Goal: Task Accomplishment & Management: Complete application form

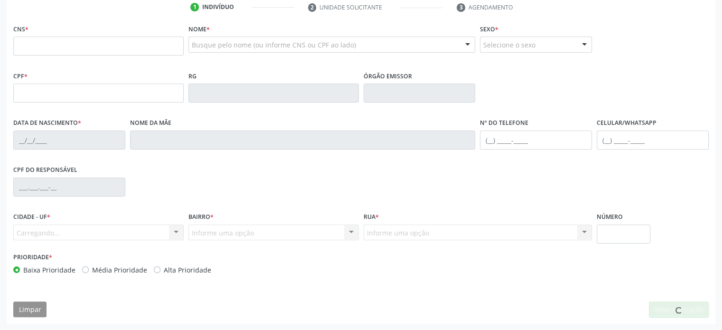
scroll to position [184, 0]
type input "704 2017 6998 4483"
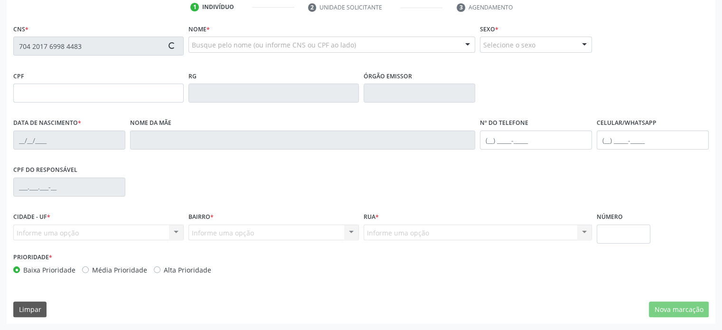
type input "07[DATE]"
type input "[PERSON_NAME]"
type input "[PHONE_NUMBER]"
type input "(74) 99928-6814"
type input "22"
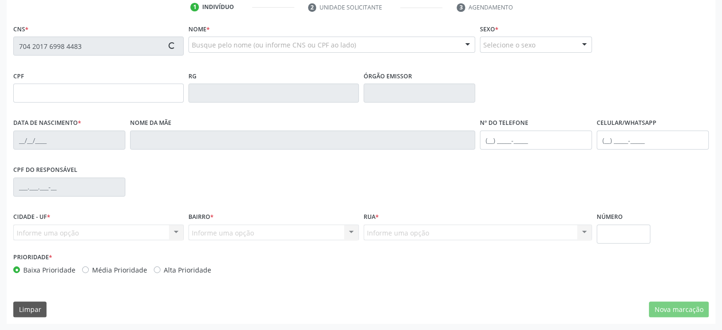
type input "070.824.745-80"
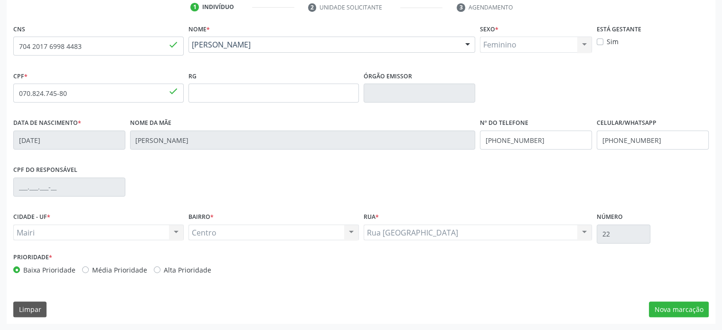
click at [197, 265] on label "Alta Prioridade" at bounding box center [187, 270] width 47 height 10
click at [160, 265] on input "Alta Prioridade" at bounding box center [157, 269] width 7 height 9
radio input "true"
click at [693, 312] on button "Nova marcação" at bounding box center [679, 309] width 60 height 16
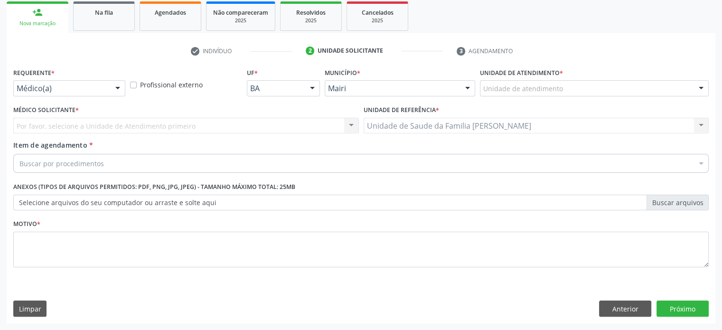
scroll to position [140, 0]
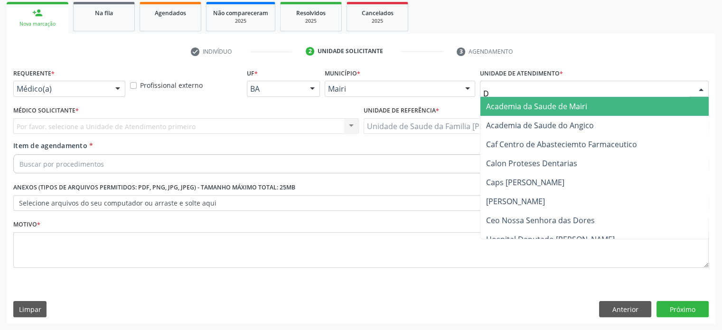
type input "DI"
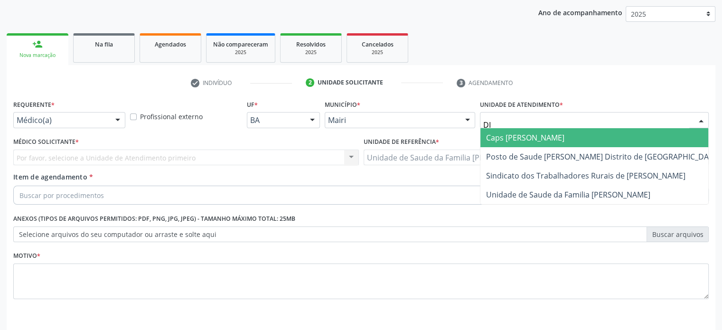
scroll to position [93, 0]
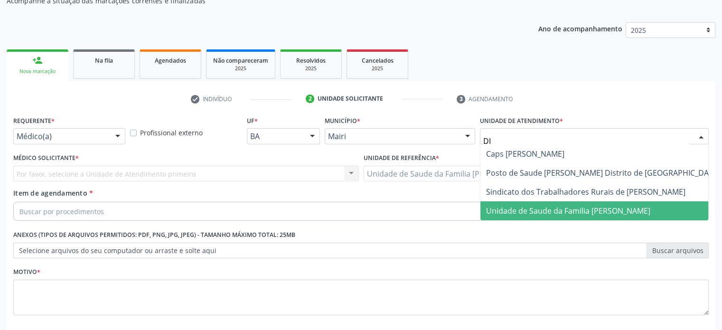
click at [530, 212] on span "Unidade de Saude da Familia [PERSON_NAME]" at bounding box center [568, 210] width 164 height 10
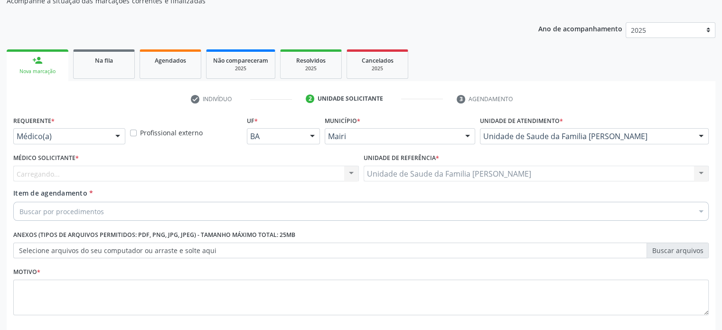
click at [52, 176] on div "Carregando... Nenhum resultado encontrado para: " " Não há nenhuma opção para s…" at bounding box center [185, 174] width 345 height 16
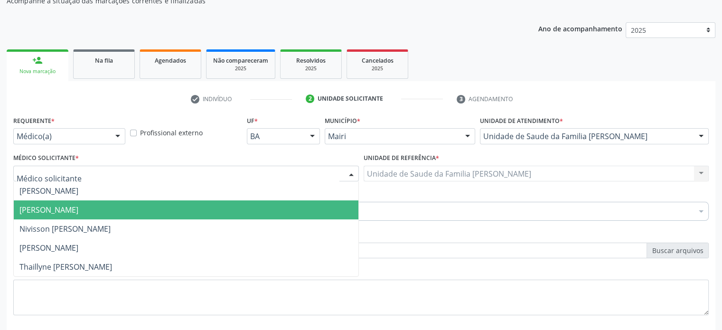
click at [49, 211] on span "[PERSON_NAME]" at bounding box center [48, 209] width 59 height 10
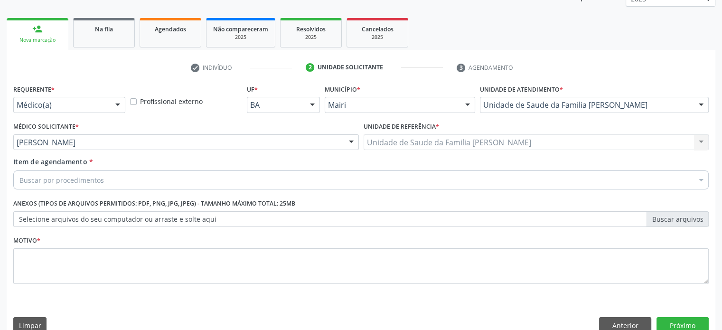
scroll to position [140, 0]
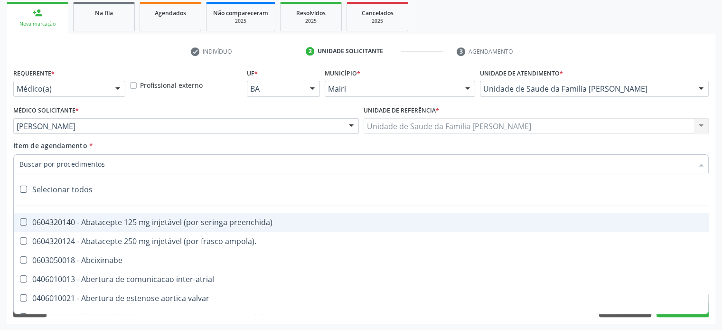
paste input "0205020143"
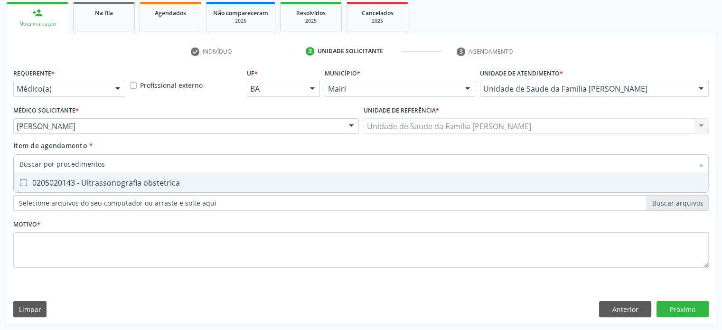
type input "0205020143"
click at [77, 184] on div "0205020143 - Ultrassonografia obstetrica" at bounding box center [360, 183] width 683 height 8
checkbox obstetrica "true"
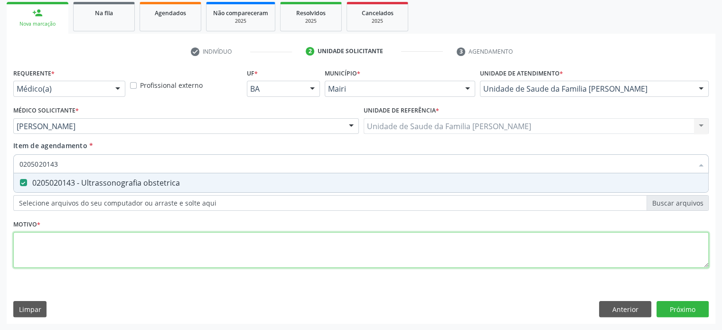
click at [49, 249] on div "Requerente * Médico(a) Médico(a) Enfermeiro(a) Paciente Nenhum resultado encont…" at bounding box center [360, 173] width 695 height 215
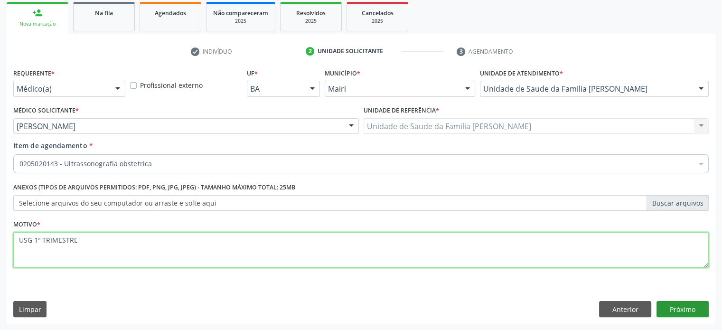
type textarea "USG 1º TRIMESTRE"
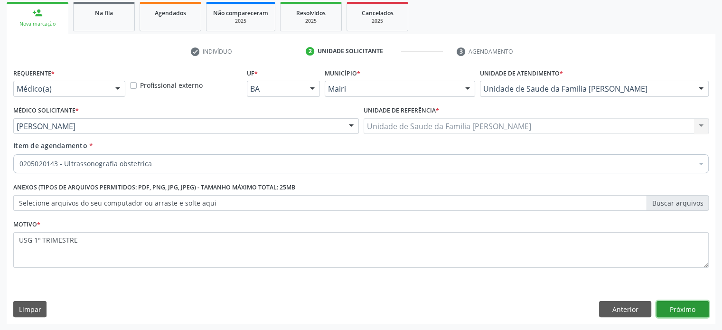
click at [684, 307] on button "Próximo" at bounding box center [682, 309] width 52 height 16
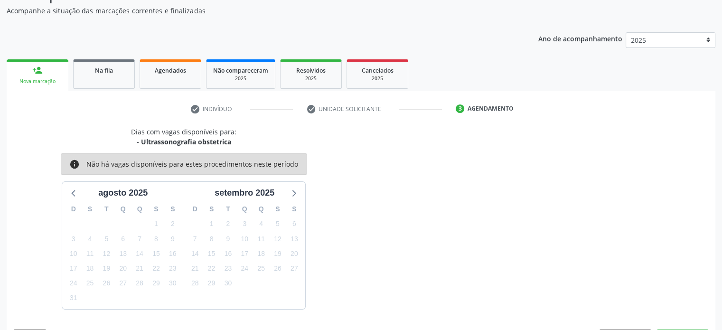
scroll to position [110, 0]
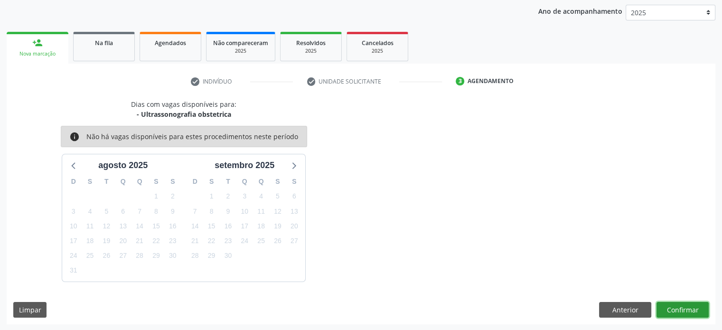
click at [684, 307] on button "Confirmar" at bounding box center [682, 310] width 52 height 16
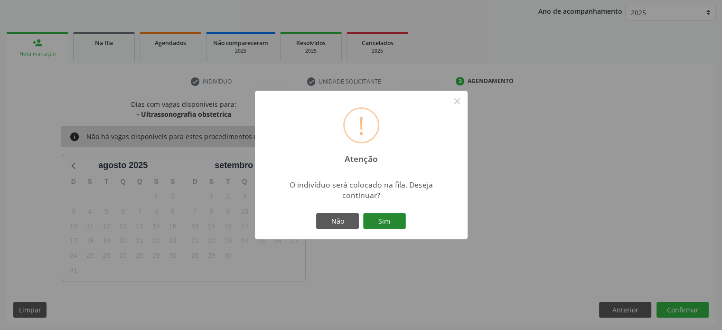
click at [401, 220] on button "Sim" at bounding box center [384, 221] width 43 height 16
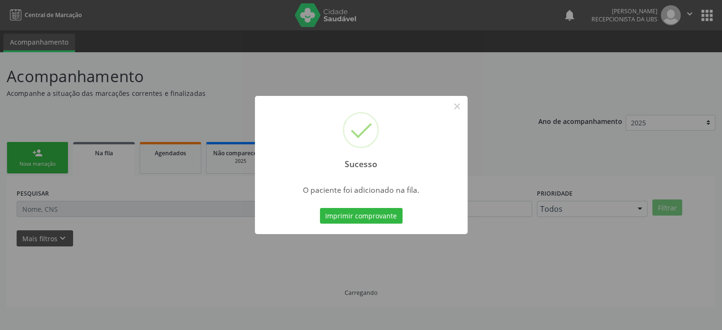
scroll to position [0, 0]
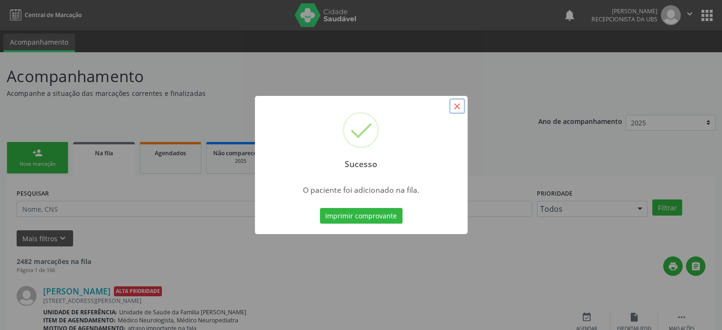
click at [453, 107] on button "×" at bounding box center [457, 106] width 16 height 16
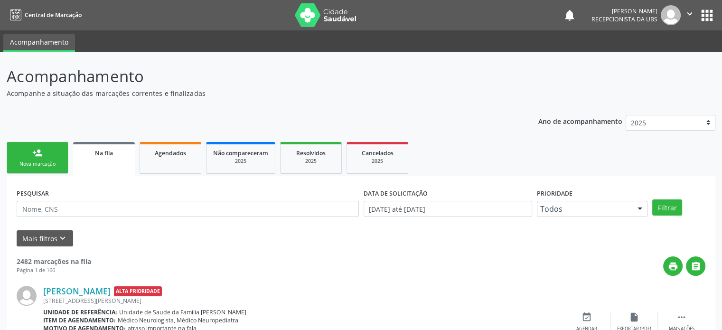
click at [47, 161] on div "Nova marcação" at bounding box center [37, 163] width 47 height 7
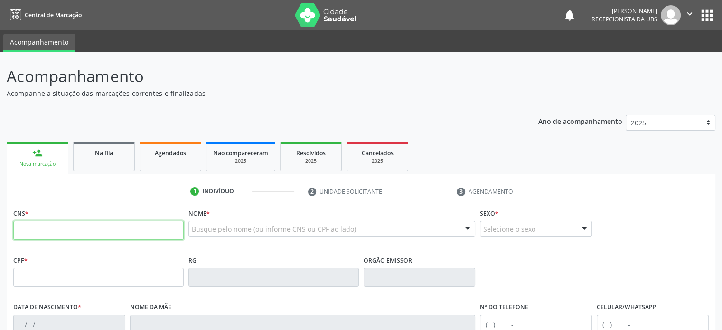
click at [25, 232] on input "text" at bounding box center [98, 230] width 170 height 19
type input "704 2017 6998 4483"
type input "070.824.745-80"
type input "07/04/1993"
type input "Ilma Célia Trindade Carvalho Borges"
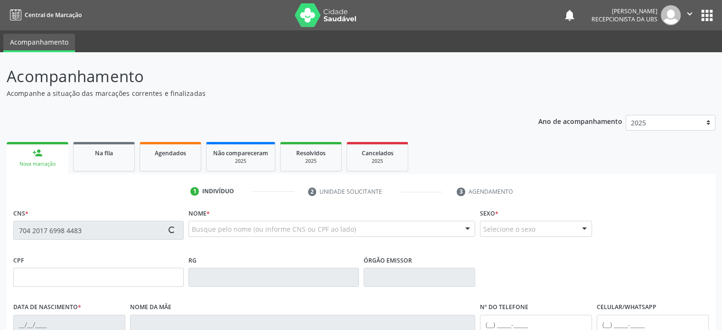
type input "(74) 99992-8681"
type input "(74) 99928-6814"
type input "22"
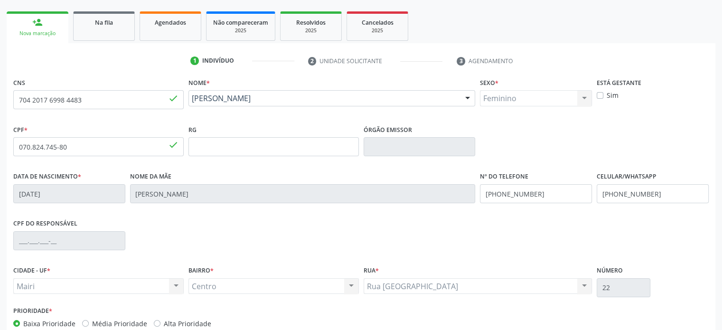
scroll to position [184, 0]
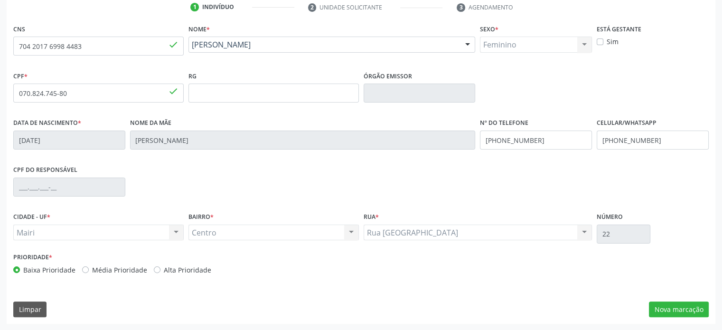
click at [137, 271] on label "Média Prioridade" at bounding box center [119, 270] width 55 height 10
click at [89, 271] on input "Média Prioridade" at bounding box center [85, 269] width 7 height 9
radio input "true"
click at [669, 309] on button "Nova marcação" at bounding box center [679, 309] width 60 height 16
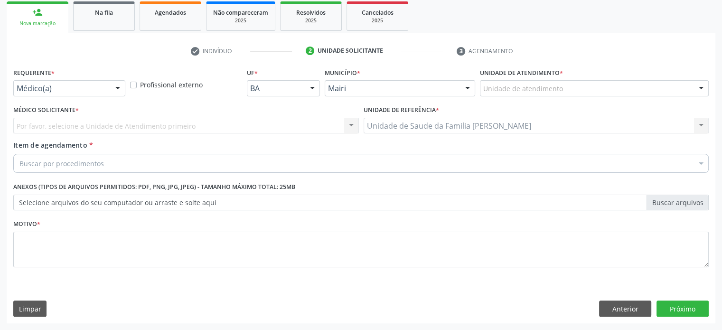
scroll to position [140, 0]
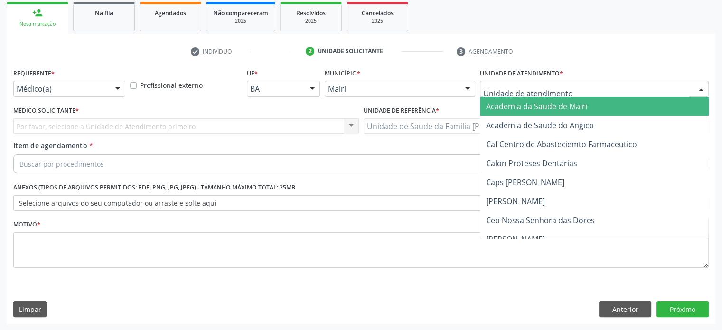
click at [590, 85] on div at bounding box center [594, 89] width 229 height 16
click at [84, 93] on div "Médico(a)" at bounding box center [69, 89] width 112 height 16
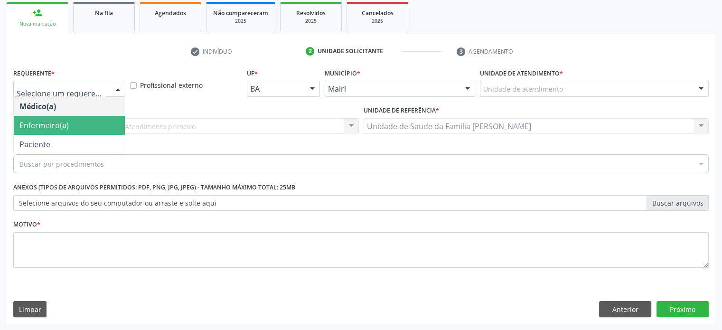
click at [80, 127] on span "Enfermeiro(a)" at bounding box center [69, 125] width 111 height 19
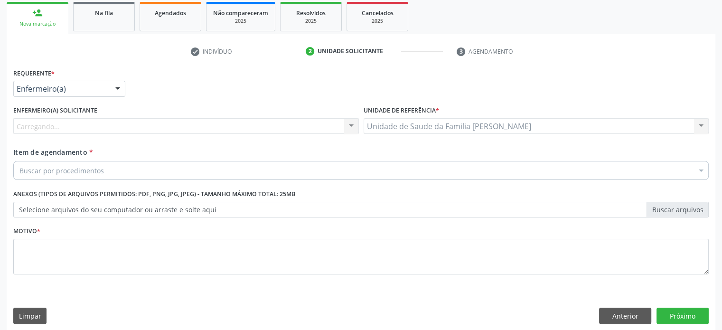
click at [73, 161] on div "Buscar por procedimentos" at bounding box center [360, 170] width 695 height 19
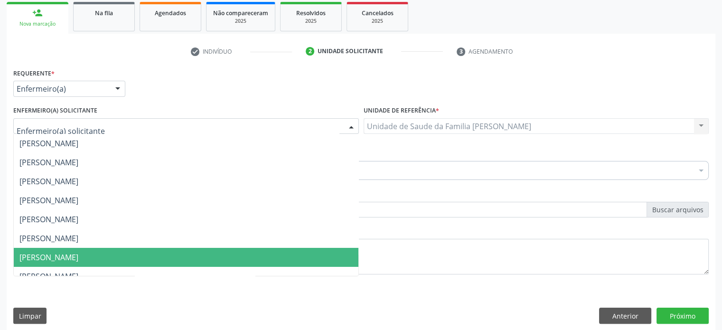
click at [73, 254] on span "Jordenia Rios Barbosa Reis" at bounding box center [48, 257] width 59 height 10
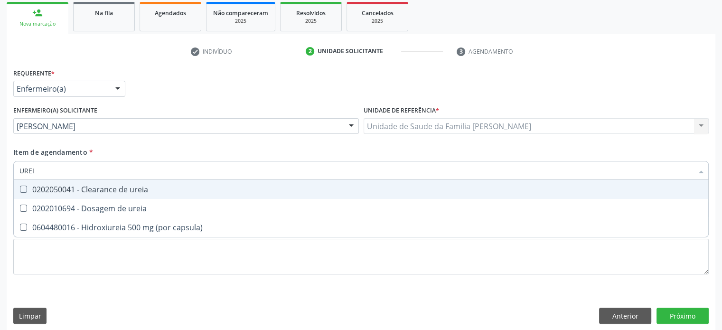
type input "UREIA"
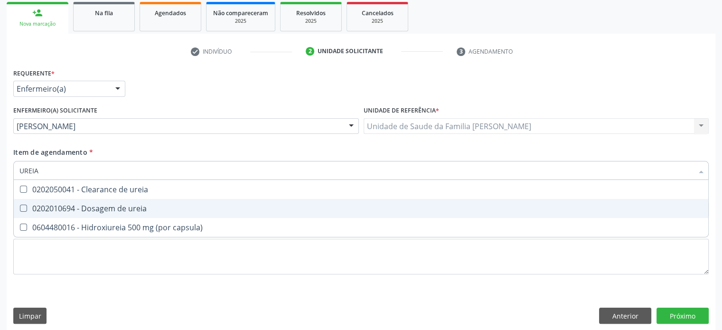
click at [87, 212] on div "0202010694 - Dosagem de ureia" at bounding box center [360, 208] width 683 height 8
checkbox ureia "true"
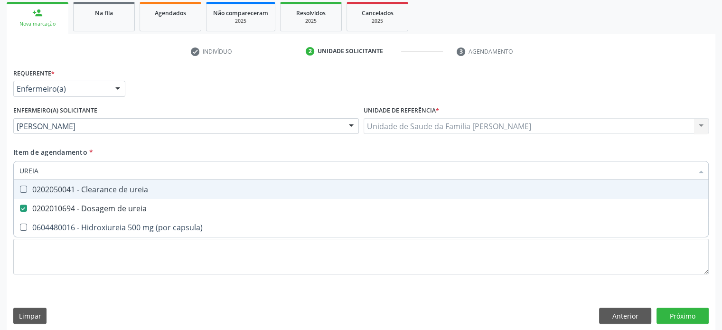
drag, startPoint x: 66, startPoint y: 173, endPoint x: 0, endPoint y: 171, distance: 66.0
click at [0, 171] on div "Acompanhamento Acompanhe a situação das marcações correntes e finalizadas Relat…" at bounding box center [361, 124] width 722 height 425
type input "CR"
checkbox ureia "false"
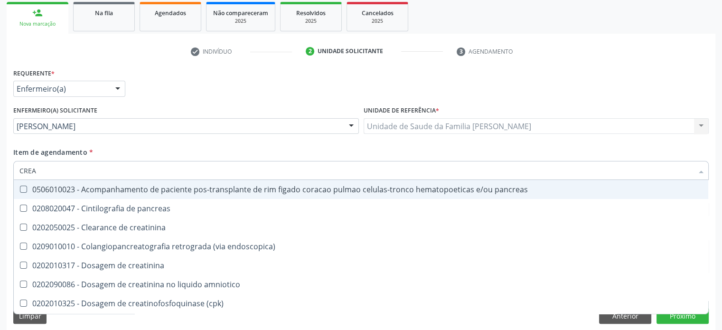
type input "CREAT"
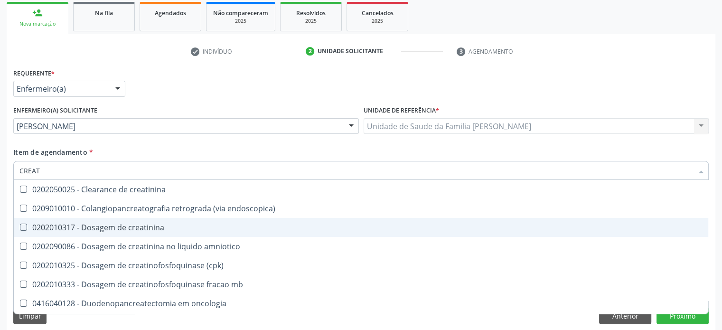
click at [77, 225] on div "0202010317 - Dosagem de creatinina" at bounding box center [360, 227] width 683 height 8
checkbox creatinina "true"
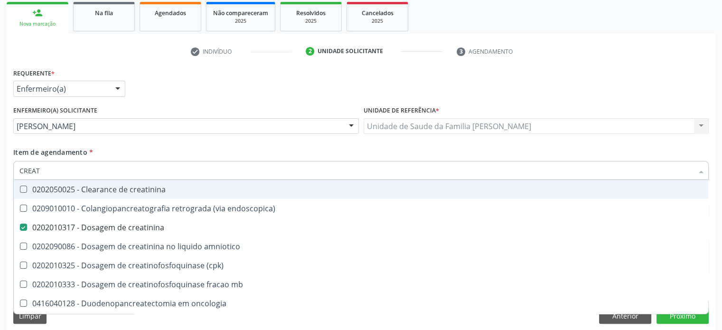
drag, startPoint x: 60, startPoint y: 170, endPoint x: 13, endPoint y: 170, distance: 46.5
click at [13, 170] on div "CREAT" at bounding box center [360, 170] width 695 height 19
type input "TG"
checkbox creatinina "false"
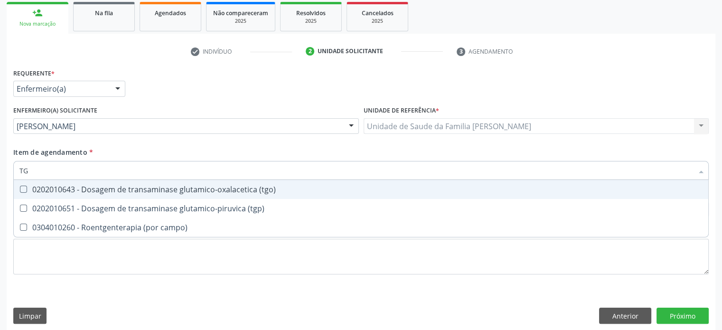
click at [117, 188] on div "0202010643 - Dosagem de transaminase glutamico-oxalacetica (tgo)" at bounding box center [360, 190] width 683 height 8
checkbox \(tgo\) "true"
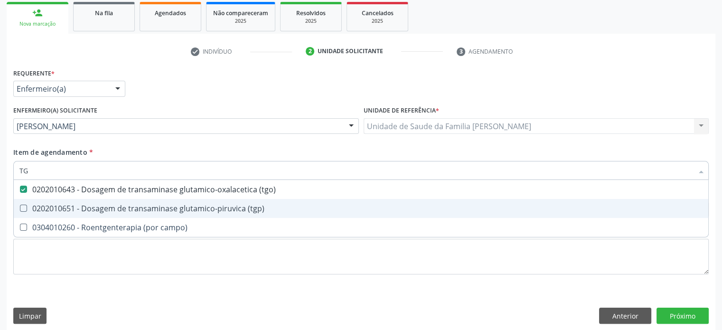
click at [108, 206] on div "0202010651 - Dosagem de transaminase glutamico-piruvica (tgp)" at bounding box center [360, 208] width 683 height 8
checkbox \(tgp\) "true"
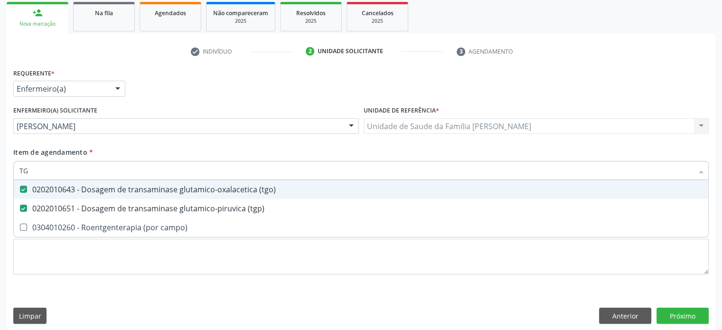
drag, startPoint x: 56, startPoint y: 166, endPoint x: 8, endPoint y: 171, distance: 47.7
click at [8, 171] on div "Requerente * Enfermeiro(a) Médico(a) Enfermeiro(a) Paciente Nenhum resultado en…" at bounding box center [361, 198] width 708 height 264
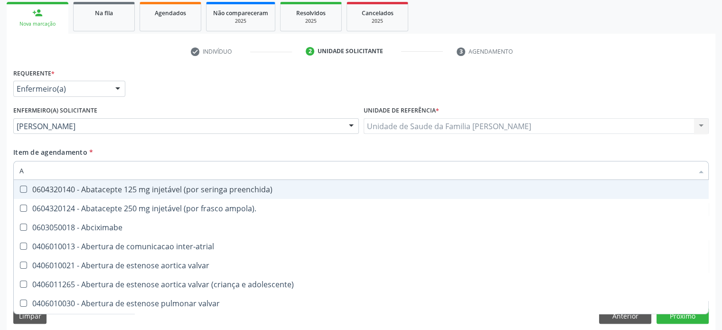
type input "AC"
checkbox preenchida\) "false"
checkbox ampola\)\ "false"
checkbox população "true"
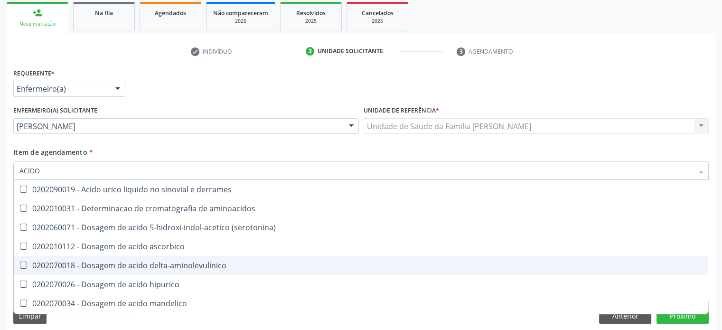
type input "ACIDO U"
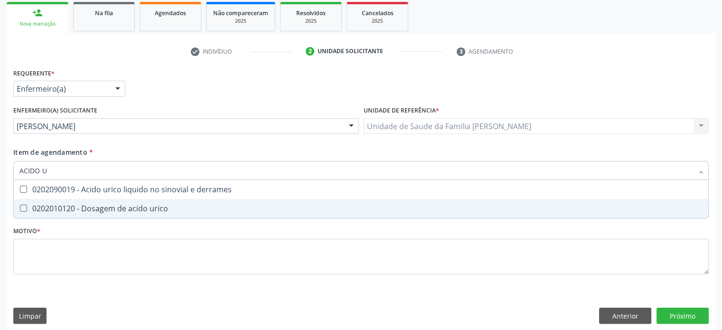
click at [129, 209] on div "0202010120 - Dosagem de acido urico" at bounding box center [360, 208] width 683 height 8
checkbox urico "true"
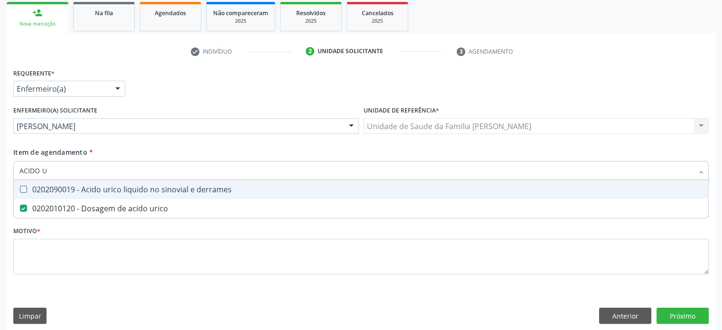
drag, startPoint x: 74, startPoint y: 168, endPoint x: 19, endPoint y: 168, distance: 56.0
click at [19, 168] on div "ACIDO U" at bounding box center [360, 170] width 695 height 19
type input "GL"
checkbox urico "false"
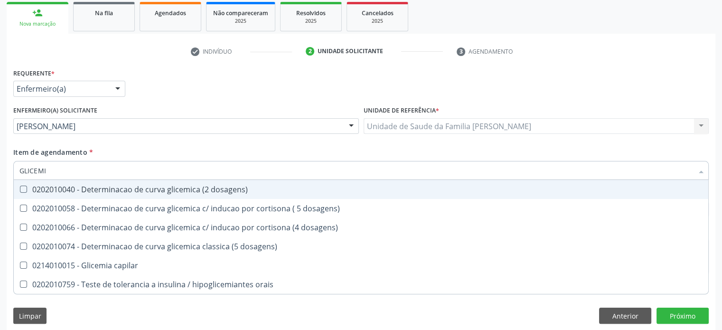
type input "GLICEMIA"
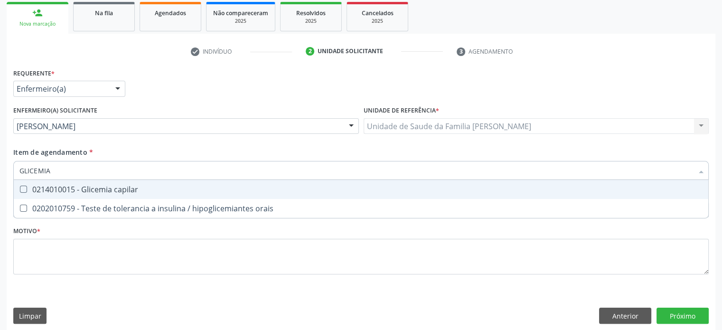
click at [72, 191] on div "0214010015 - Glicemia capilar" at bounding box center [360, 190] width 683 height 8
checkbox capilar "true"
drag, startPoint x: 67, startPoint y: 168, endPoint x: 13, endPoint y: 168, distance: 54.1
click at [13, 168] on div "GLICEMIA" at bounding box center [360, 170] width 695 height 19
type input "V"
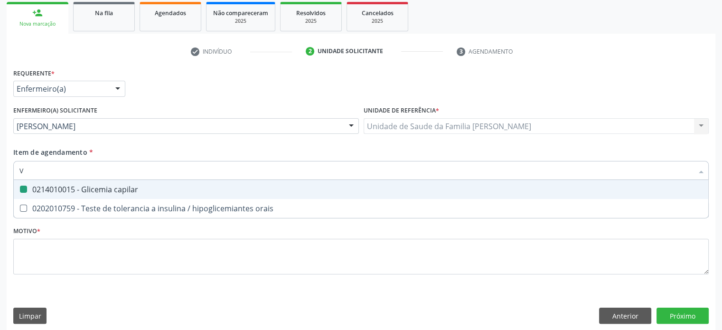
checkbox capilar "false"
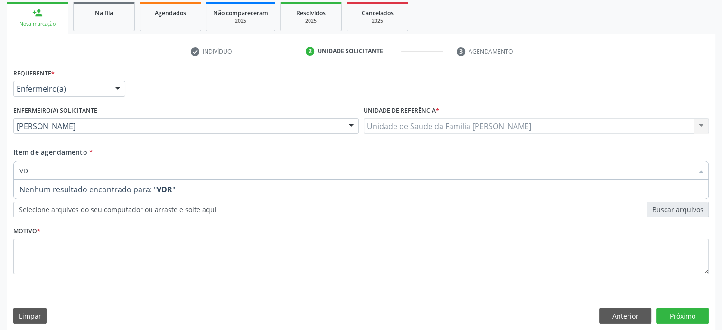
type input "V"
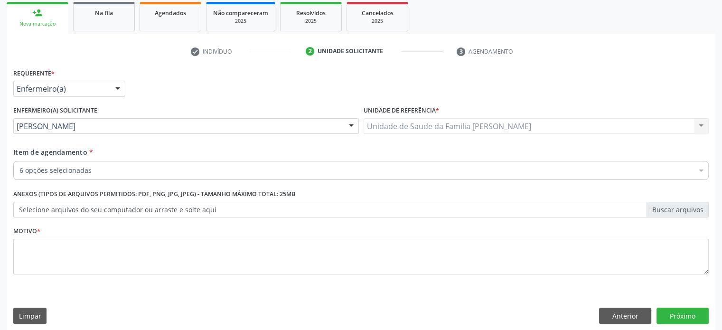
checkbox ureia "true"
checkbox creatinina "true"
checkbox \(tgo\) "true"
checkbox \(tgp\) "true"
checkbox urico "true"
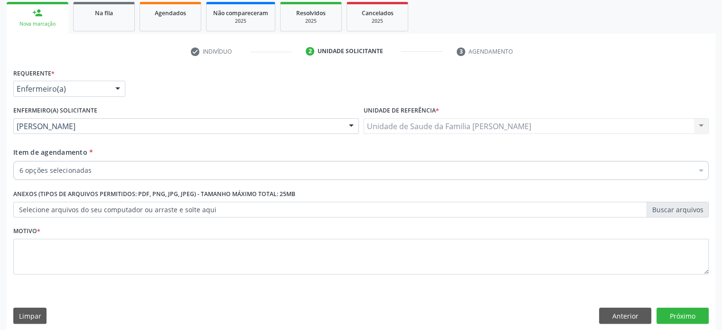
checkbox capilar "true"
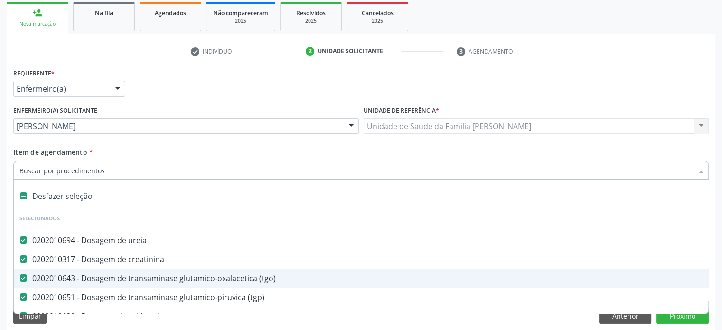
paste input "0202031110"
type input "0202031110"
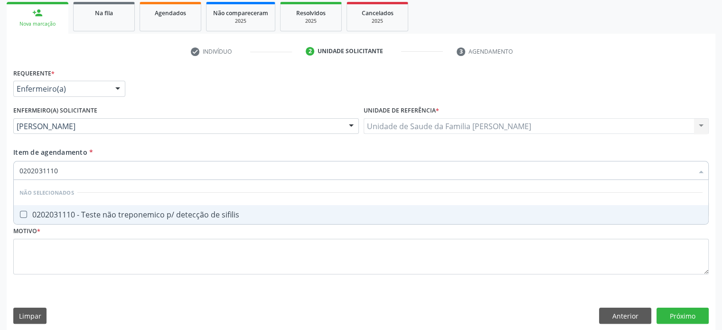
click at [106, 216] on div "0202031110 - Teste não treponemico p/ detecção de sifilis" at bounding box center [360, 215] width 683 height 8
checkbox sifilis "true"
drag, startPoint x: 73, startPoint y: 169, endPoint x: 13, endPoint y: 169, distance: 59.8
click at [13, 169] on div "0202031110" at bounding box center [360, 170] width 695 height 19
type input "HE"
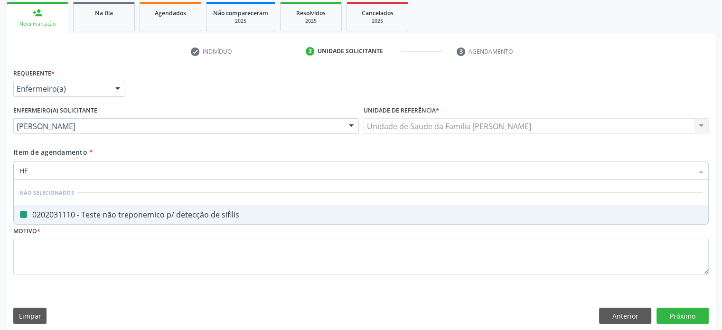
checkbox sifilis "false"
type input "HEMOGRA"
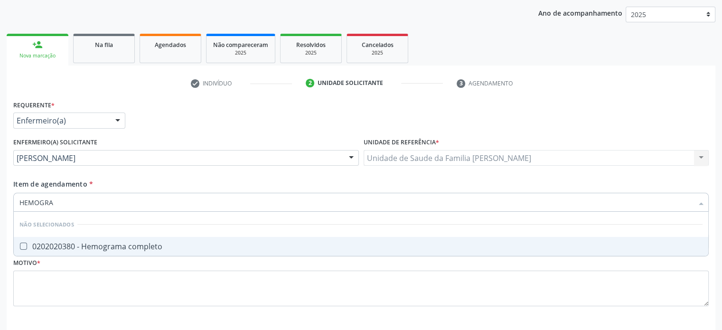
scroll to position [93, 0]
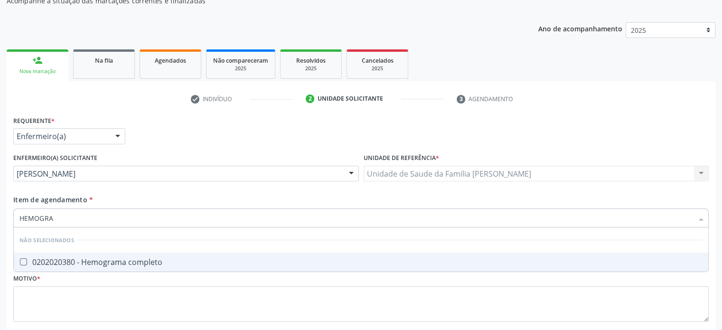
click at [66, 260] on div "0202020380 - Hemograma completo" at bounding box center [360, 262] width 683 height 8
checkbox completo "true"
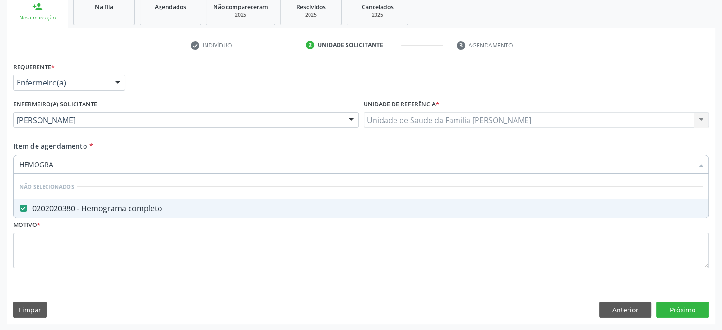
scroll to position [146, 0]
drag, startPoint x: 84, startPoint y: 163, endPoint x: 9, endPoint y: 163, distance: 75.9
click at [9, 163] on div "Requerente * Enfermeiro(a) Médico(a) Enfermeiro(a) Paciente Nenhum resultado en…" at bounding box center [361, 192] width 708 height 264
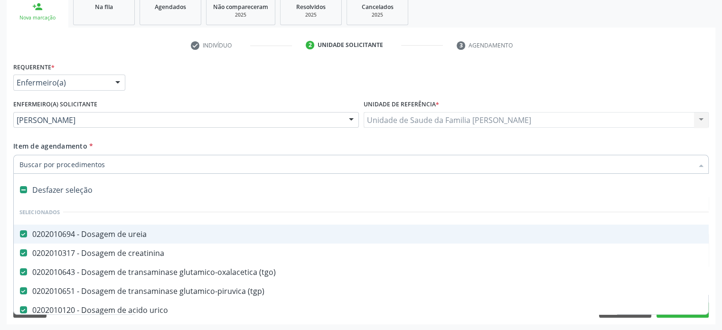
paste input "0202050017"
type input "0202050017"
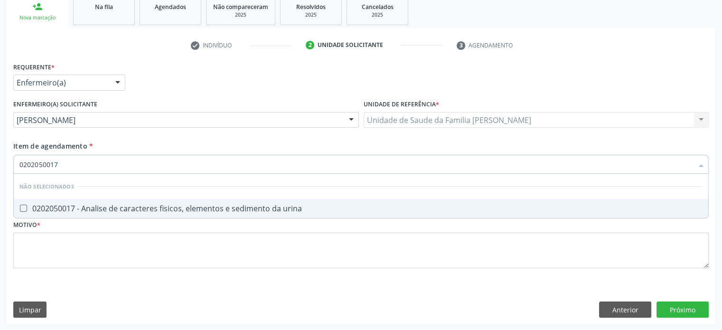
click at [103, 213] on span "0202050017 - Analise de caracteres fisicos, elementos e sedimento da urina" at bounding box center [361, 208] width 694 height 19
checkbox urina "true"
drag, startPoint x: 89, startPoint y: 166, endPoint x: 11, endPoint y: 161, distance: 77.5
click at [11, 161] on div "Item de agendamento * 0202050017 Desfazer seleção Não selecionados 0202050017 -…" at bounding box center [361, 159] width 700 height 37
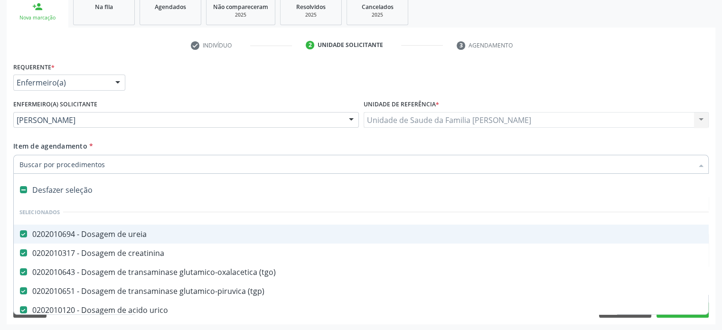
paste input "0202120082"
type input "0202120082"
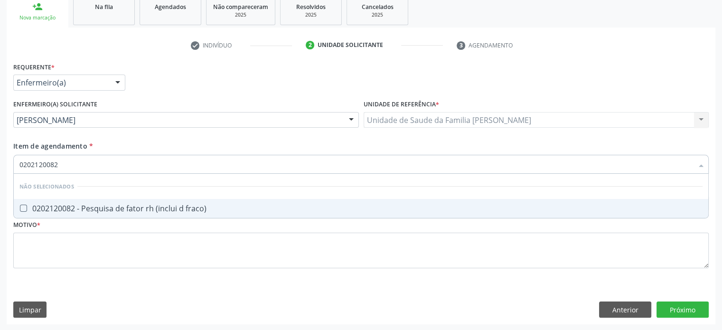
click at [96, 205] on div "0202120082 - Pesquisa de fator rh (inclui d fraco)" at bounding box center [360, 208] width 683 height 8
checkbox fraco\) "true"
drag, startPoint x: 71, startPoint y: 162, endPoint x: 13, endPoint y: 161, distance: 57.4
click at [13, 161] on div "0202120082" at bounding box center [360, 164] width 695 height 19
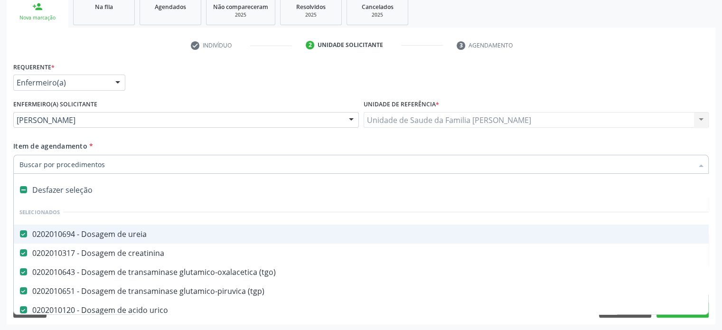
paste input "202030776"
type input "202030776"
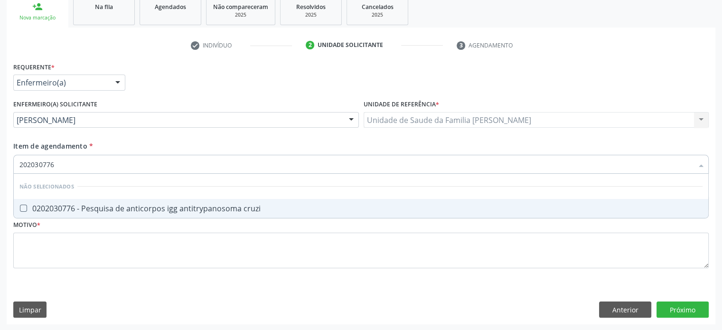
click at [148, 208] on div "0202030776 - Pesquisa de anticorpos igg antitrypanosoma cruzi" at bounding box center [360, 208] width 683 height 8
checkbox cruzi "true"
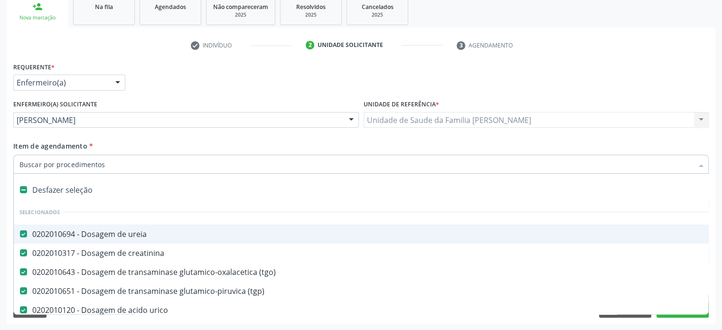
paste input "202030881"
type input "202030881"
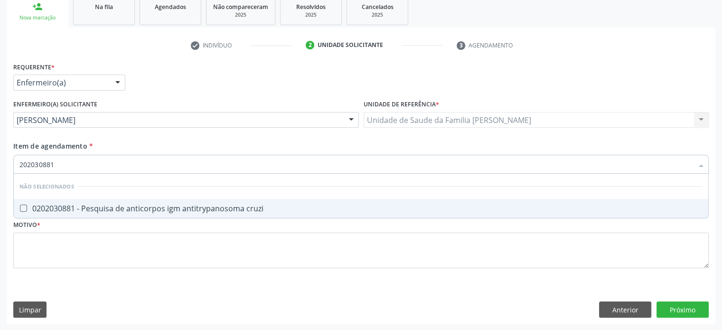
click at [107, 208] on div "0202030881 - Pesquisa de anticorpos igm antitrypanosoma cruzi" at bounding box center [360, 208] width 683 height 8
checkbox cruzi "true"
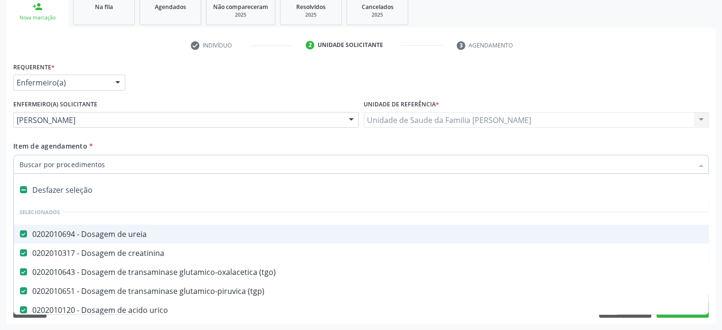
paste input "0202030300"
type input "0202030300"
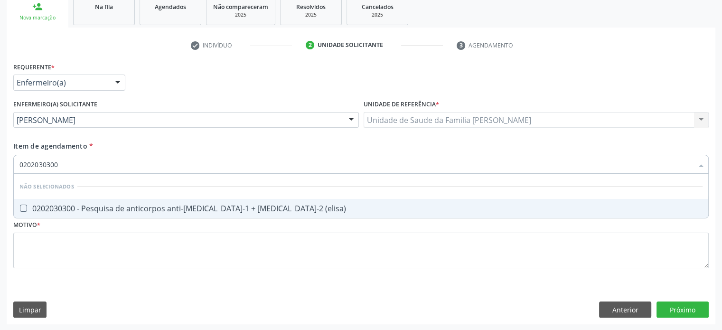
click at [93, 207] on div "0202030300 - Pesquisa de anticorpos anti-hiv-1 + hiv-2 (elisa)" at bounding box center [360, 208] width 683 height 8
checkbox \(elisa\) "true"
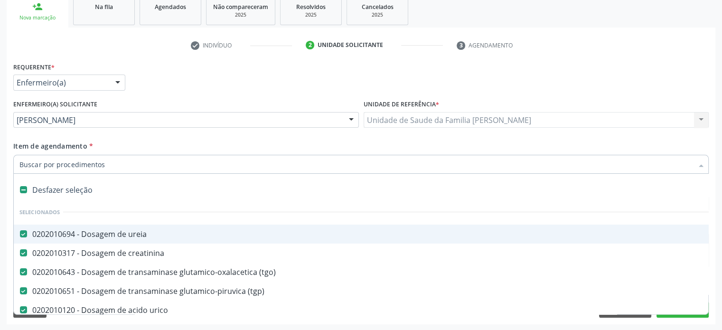
paste input "0202030814"
type input "0202030814"
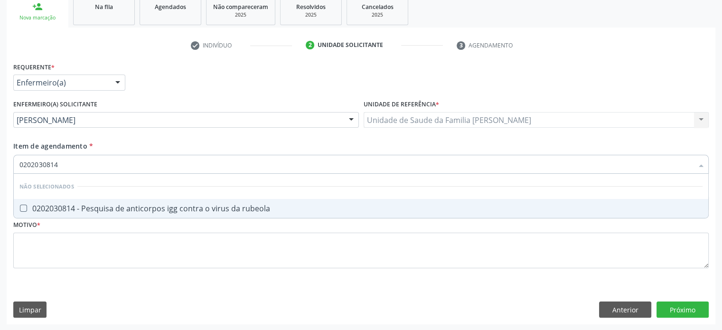
click at [135, 210] on div "0202030814 - Pesquisa de anticorpos igg contra o virus da rubeola" at bounding box center [360, 208] width 683 height 8
checkbox rubeola "true"
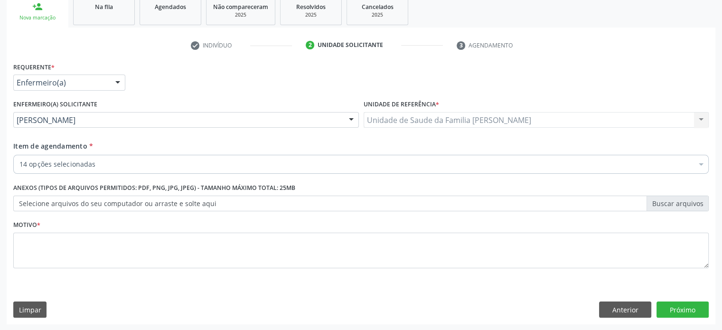
click at [111, 157] on div "14 opções selecionadas" at bounding box center [360, 164] width 695 height 19
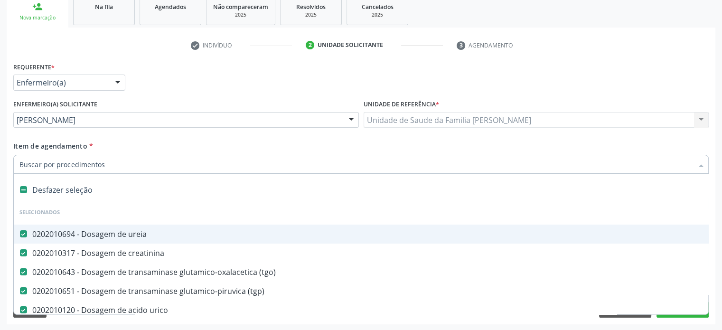
paste input "0202030920"
type input "0202030920"
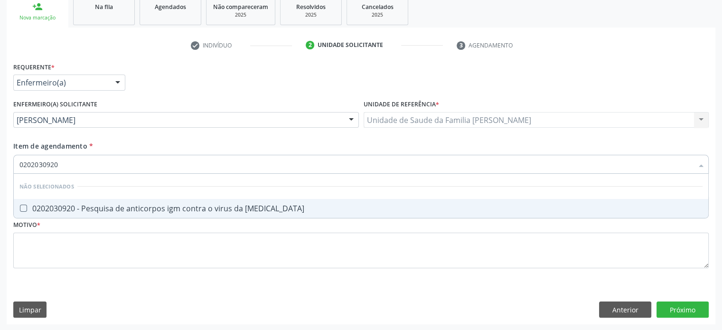
click at [115, 207] on div "0202030920 - Pesquisa de anticorpos igm contra o virus da rubeola" at bounding box center [360, 208] width 683 height 8
checkbox rubeola "true"
drag, startPoint x: 68, startPoint y: 167, endPoint x: 15, endPoint y: 159, distance: 53.7
click at [15, 159] on div "0202030920" at bounding box center [360, 164] width 695 height 19
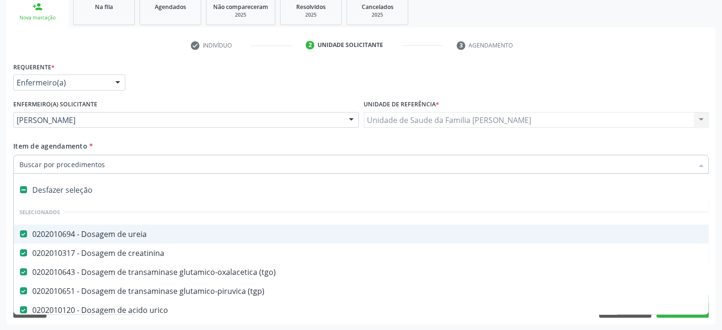
paste input "0202030970"
type input "0202030970"
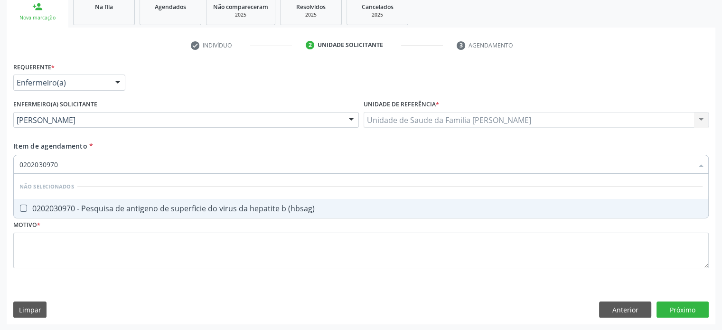
click at [123, 207] on div "0202030970 - Pesquisa de antigeno de superficie do virus da hepatite b (hbsag)" at bounding box center [360, 208] width 683 height 8
checkbox \(hbsag\) "true"
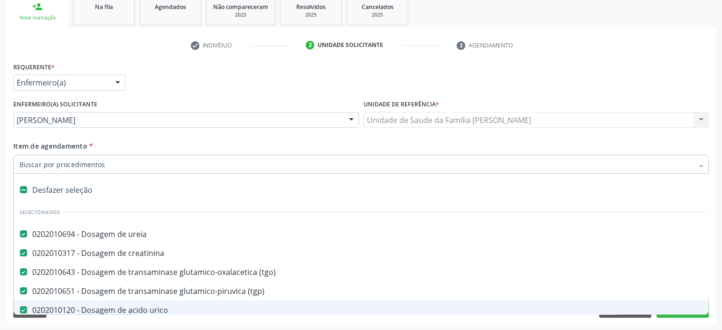
paste input "0202030679"
type input "0202030679"
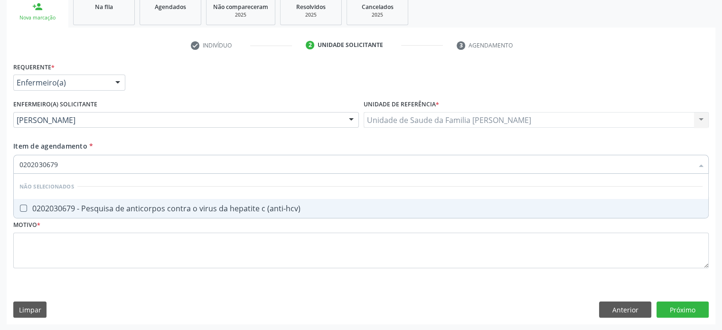
click at [137, 204] on div "0202030679 - Pesquisa de anticorpos contra o virus da hepatite c (anti-hcv)" at bounding box center [360, 208] width 683 height 8
checkbox \(anti-hcv\) "true"
drag, startPoint x: 87, startPoint y: 164, endPoint x: 17, endPoint y: 162, distance: 70.2
click at [17, 162] on div "0202030679" at bounding box center [360, 164] width 695 height 19
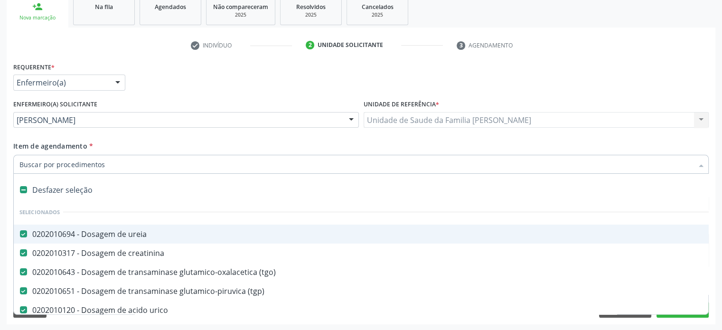
paste input "0202030741"
type input "0202030741"
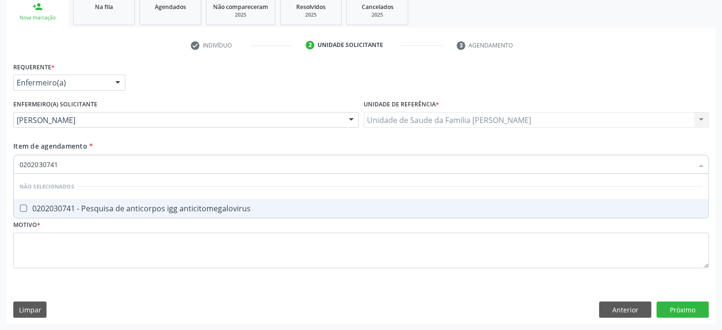
click at [112, 212] on div "0202030741 - Pesquisa de anticorpos igg anticitomegalovirus" at bounding box center [360, 208] width 683 height 8
checkbox anticitomegalovirus "true"
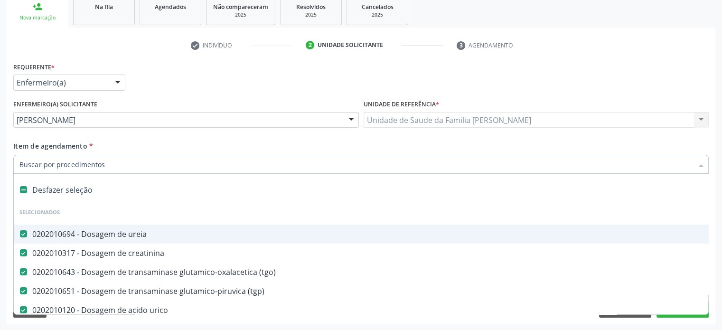
paste input "0202030857"
type input "0202030857"
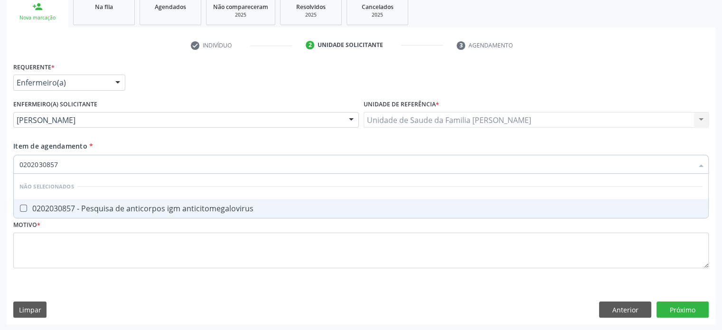
click at [105, 211] on div "0202030857 - Pesquisa de anticorpos igm anticitomegalovirus" at bounding box center [360, 208] width 683 height 8
checkbox anticitomegalovirus "true"
click at [104, 167] on input "0202030857" at bounding box center [355, 164] width 673 height 19
drag, startPoint x: 103, startPoint y: 161, endPoint x: 12, endPoint y: 157, distance: 91.2
click at [12, 157] on div "Item de agendamento * 0202030857 Desfazer seleção Não selecionados 0202030857 -…" at bounding box center [361, 159] width 700 height 37
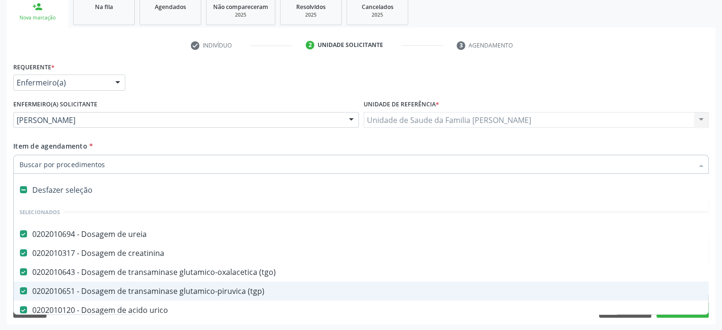
scroll to position [146, 0]
type input "0202030768"
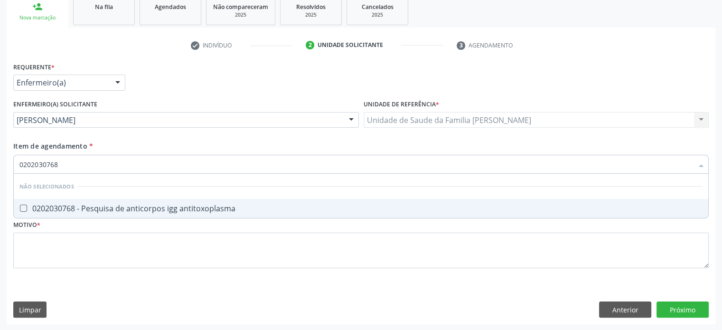
click at [105, 208] on div "0202030768 - Pesquisa de anticorpos igg antitoxoplasma" at bounding box center [360, 208] width 683 height 8
checkbox antitoxoplasma "true"
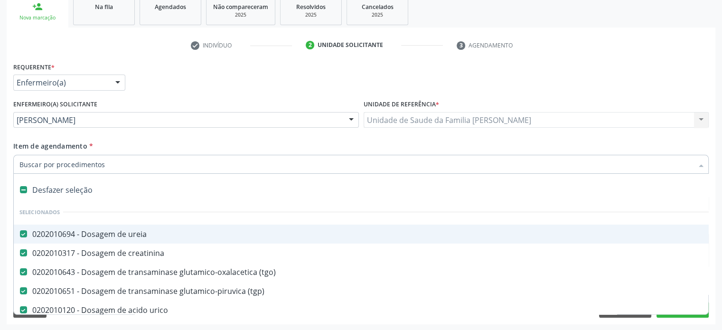
paste input "0202030873"
type input "0202030873"
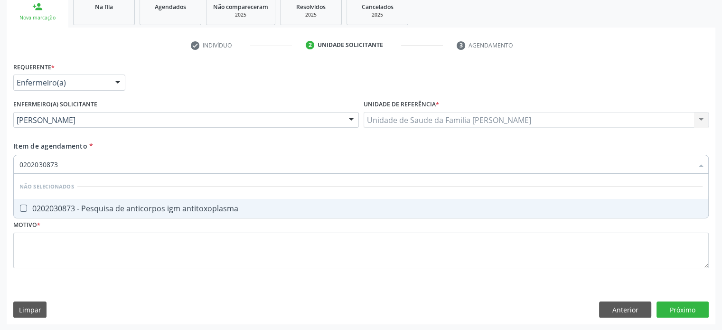
click at [120, 211] on div "0202030873 - Pesquisa de anticorpos igm antitoxoplasma" at bounding box center [360, 208] width 683 height 8
checkbox antitoxoplasma "true"
drag, startPoint x: 83, startPoint y: 167, endPoint x: 19, endPoint y: 165, distance: 63.1
click at [19, 165] on input "0202030873" at bounding box center [355, 164] width 673 height 19
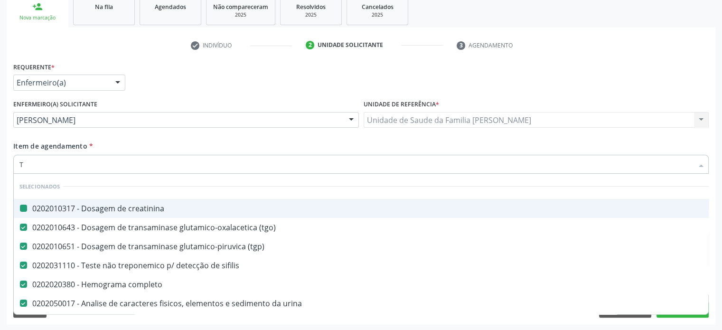
type input "TS"
checkbox creatinina "false"
checkbox \(tgo\) "false"
checkbox \(tgp\) "false"
checkbox sifilis "false"
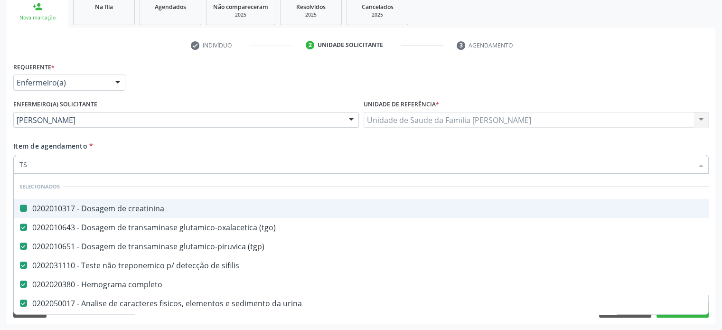
checkbox completo "false"
checkbox urina "false"
checkbox fraco\) "false"
checkbox cruzi "false"
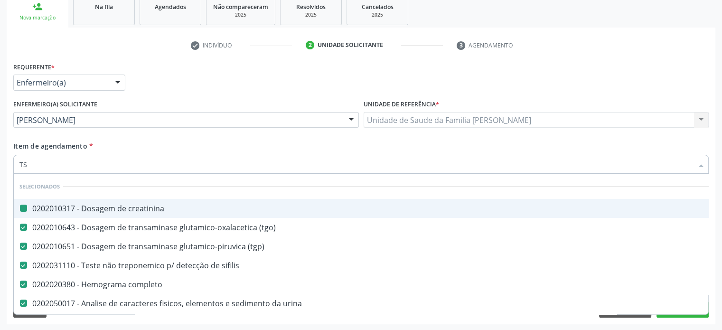
checkbox \(elisa\) "false"
checkbox rubeola "false"
checkbox \(hbsag\) "false"
checkbox \(anti-hcv\) "false"
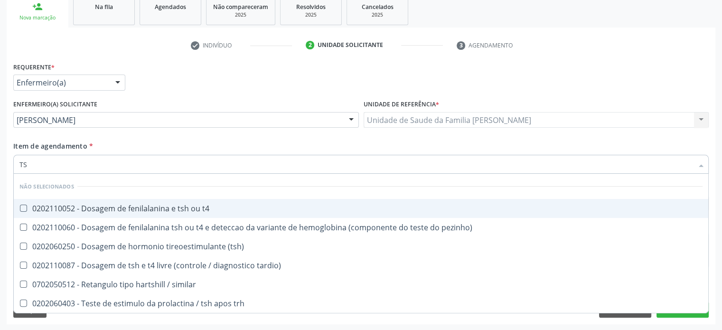
type input "TSH"
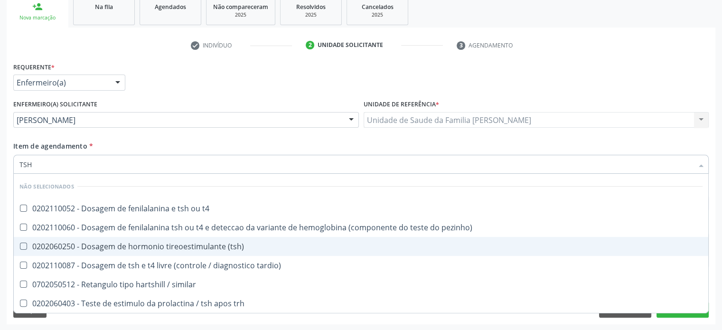
click at [23, 246] on \(tsh\) at bounding box center [23, 245] width 7 height 7
click at [20, 246] on \(tsh\) "checkbox" at bounding box center [17, 246] width 6 height 6
checkbox \(tsh\) "true"
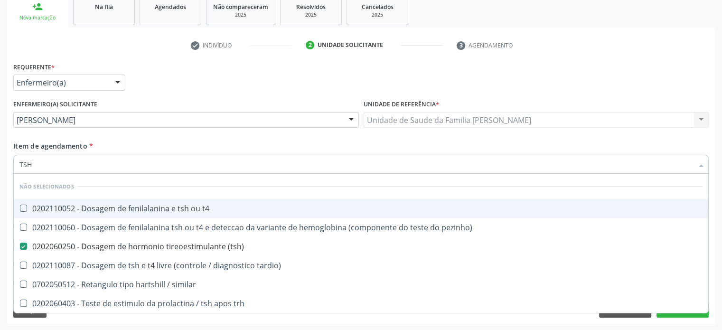
drag, startPoint x: 46, startPoint y: 163, endPoint x: 3, endPoint y: 159, distance: 42.9
click at [3, 159] on div "Acompanhamento Acompanhe a situação das marcações correntes e finalizadas Relat…" at bounding box center [361, 118] width 722 height 425
type input "T"
checkbox t4 "true"
checkbox pezinho\) "true"
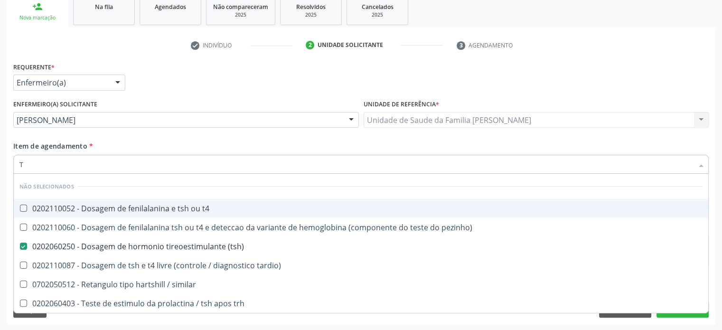
checkbox tardio\) "true"
checkbox similar "true"
checkbox trh "true"
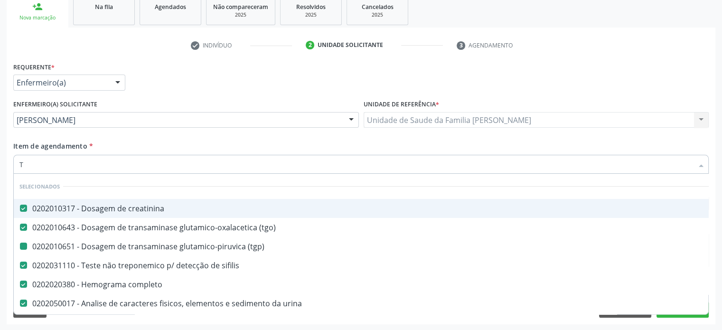
type input "T3"
checkbox creatinina "false"
checkbox \(tgo\) "false"
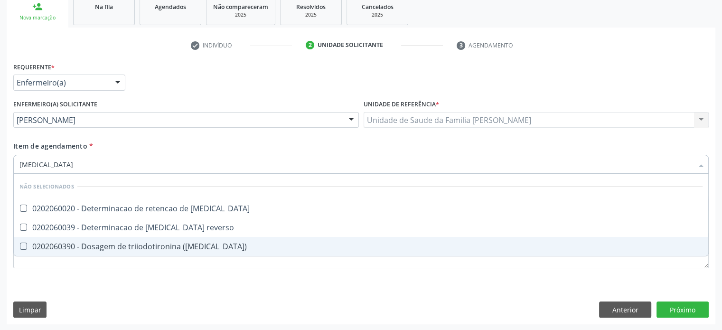
click at [35, 243] on div "0202060390 - Dosagem de triiodotironina ([MEDICAL_DATA])" at bounding box center [360, 246] width 683 height 8
checkbox \(t3\) "true"
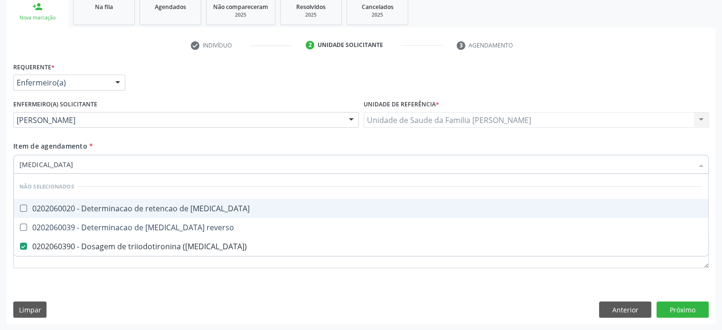
drag, startPoint x: 39, startPoint y: 167, endPoint x: 23, endPoint y: 162, distance: 16.7
click at [23, 162] on input "T3" at bounding box center [355, 164] width 673 height 19
type input "T4"
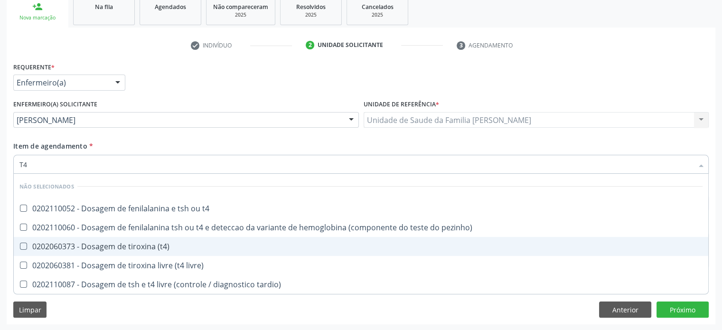
click at [74, 242] on div "0202060373 - Dosagem de tiroxina (t4)" at bounding box center [360, 246] width 683 height 8
checkbox \(t4\) "true"
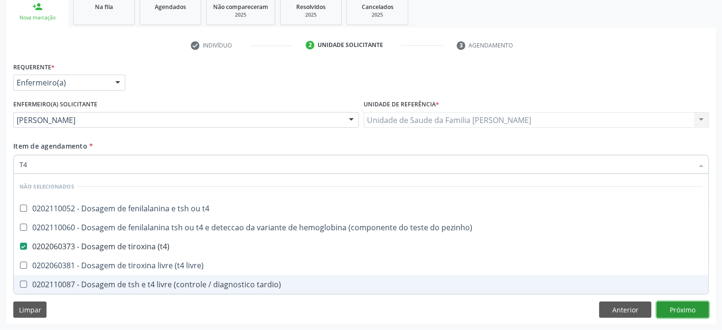
click at [691, 305] on div "Requerente * Enfermeiro(a) Médico(a) Enfermeiro(a) Paciente Nenhum resultado en…" at bounding box center [361, 192] width 708 height 264
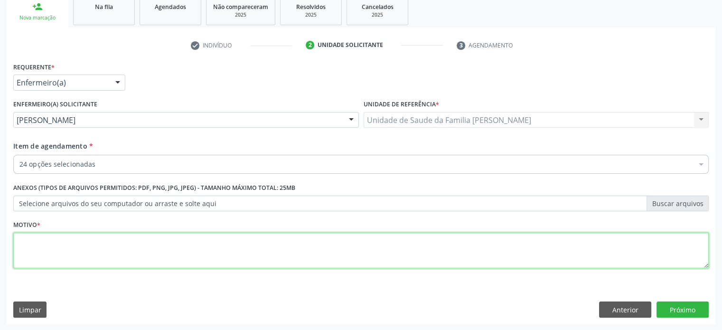
click at [76, 244] on textarea at bounding box center [360, 250] width 695 height 36
type textarea "GESTANTE PRIMEIRO TRIMESTRE"
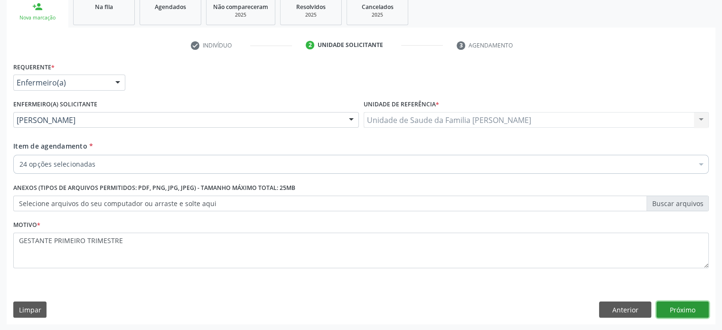
click at [693, 311] on button "Próximo" at bounding box center [682, 309] width 52 height 16
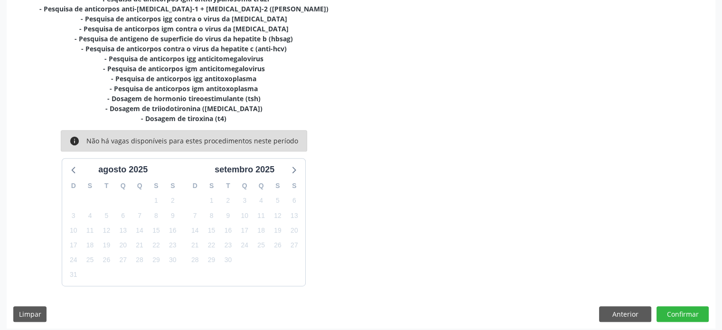
scroll to position [340, 0]
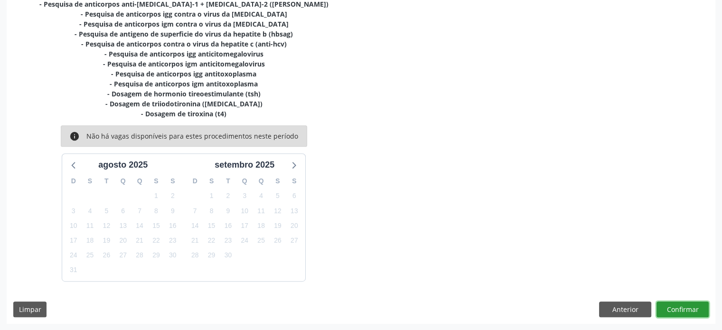
click at [675, 305] on button "Confirmar" at bounding box center [682, 309] width 52 height 16
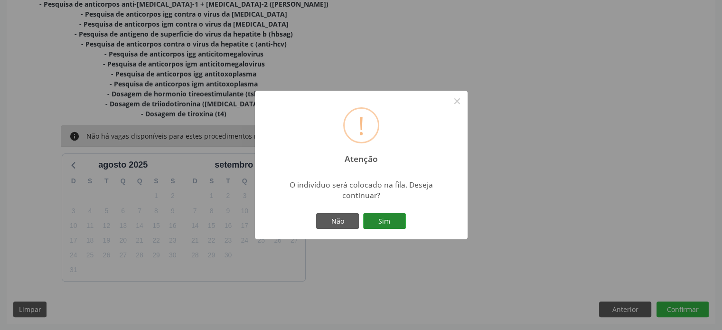
click at [371, 220] on button "Sim" at bounding box center [384, 221] width 43 height 16
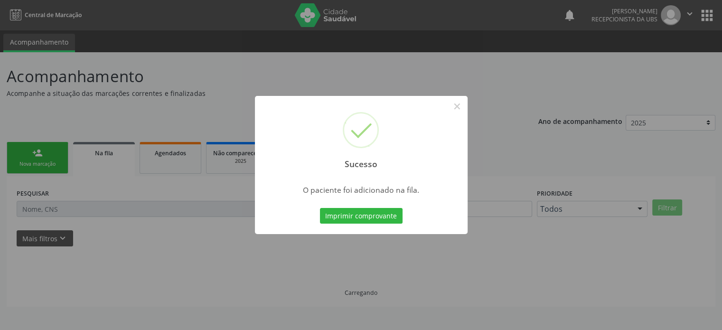
scroll to position [0, 0]
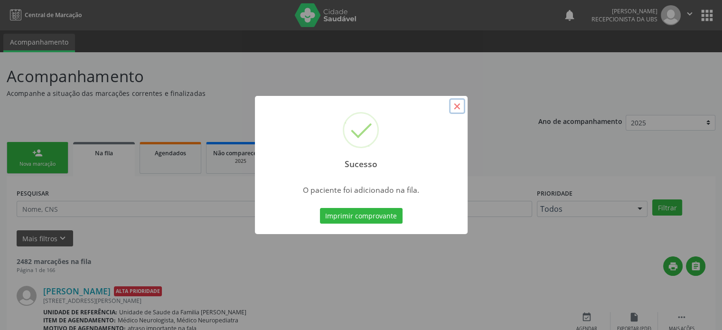
click at [459, 106] on button "×" at bounding box center [457, 106] width 16 height 16
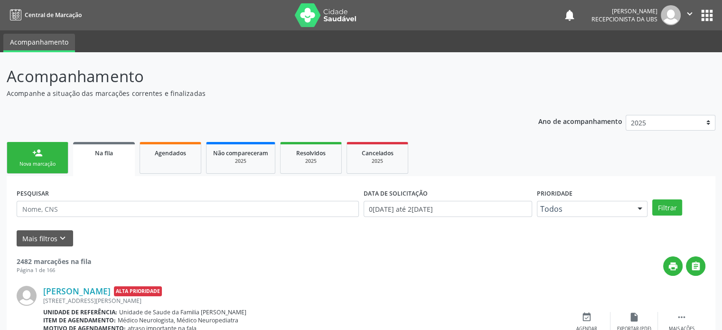
click at [36, 151] on div "person_add" at bounding box center [37, 153] width 10 height 10
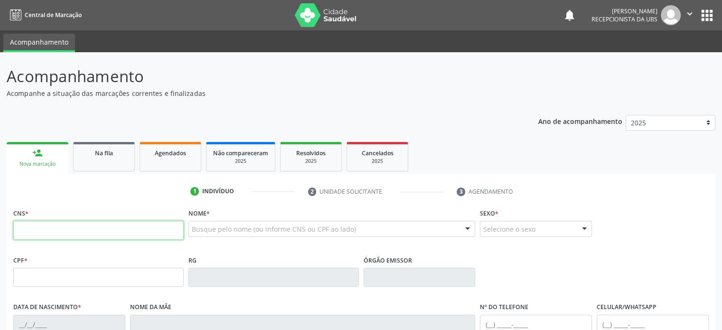
click at [37, 237] on input "text" at bounding box center [98, 230] width 170 height 19
click at [102, 226] on input "text" at bounding box center [98, 230] width 170 height 19
type input "700 4089 8741 0642"
type input "19/12/1951"
type input "Judite Nunes dos Santos"
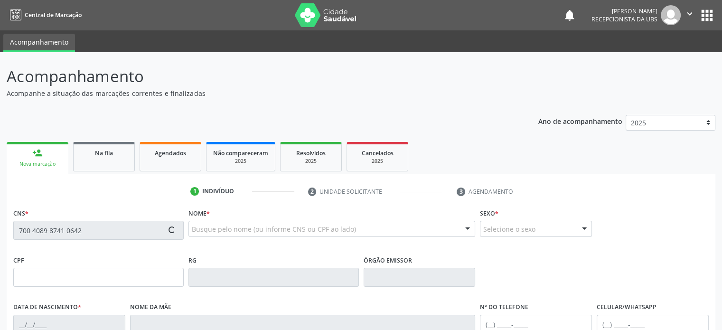
type input "(74) 99927-2078"
type input "(74) 99813-9329"
type input "2"
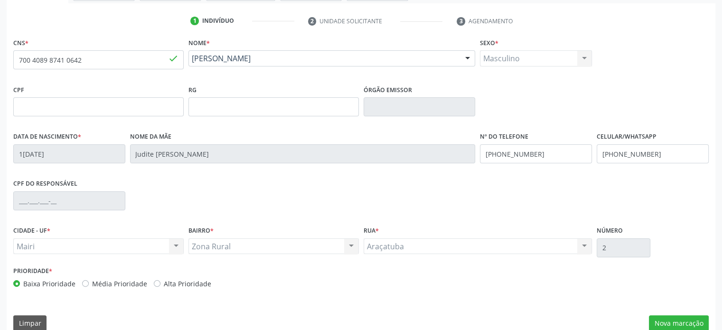
scroll to position [184, 0]
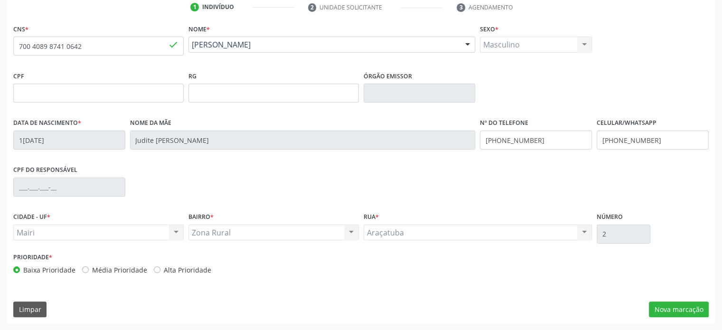
click at [106, 268] on label "Média Prioridade" at bounding box center [119, 270] width 55 height 10
click at [89, 268] on input "Média Prioridade" at bounding box center [85, 269] width 7 height 9
radio input "true"
click at [677, 309] on button "Nova marcação" at bounding box center [679, 309] width 60 height 16
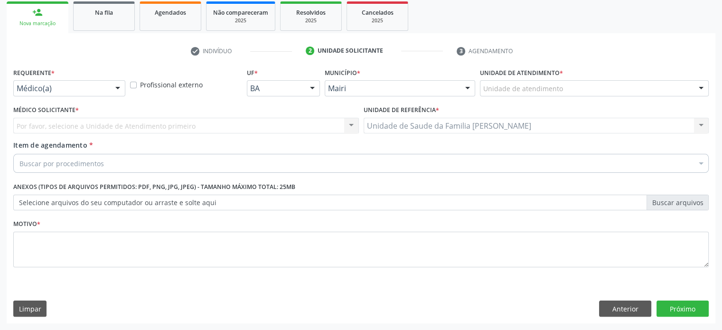
scroll to position [140, 0]
click at [116, 88] on div at bounding box center [118, 89] width 14 height 16
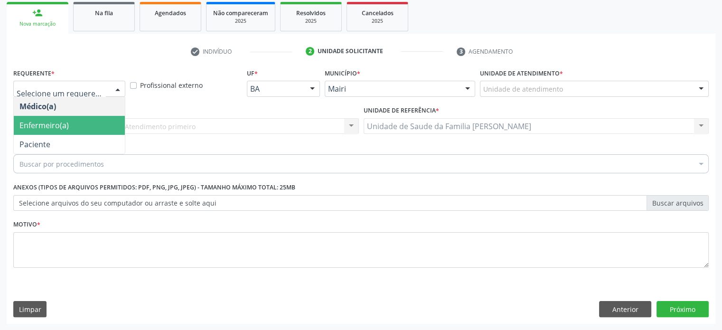
click at [85, 124] on span "Enfermeiro(a)" at bounding box center [69, 125] width 111 height 19
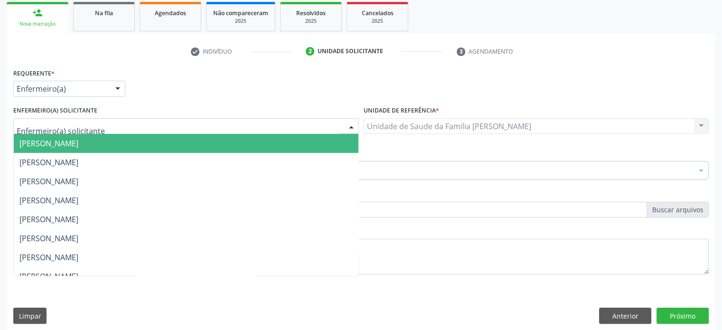
click at [99, 121] on div at bounding box center [185, 126] width 345 height 16
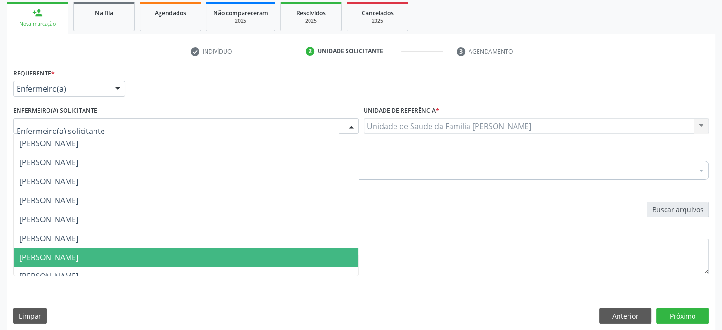
click at [68, 256] on span "Jordenia Rios Barbosa Reis" at bounding box center [48, 257] width 59 height 10
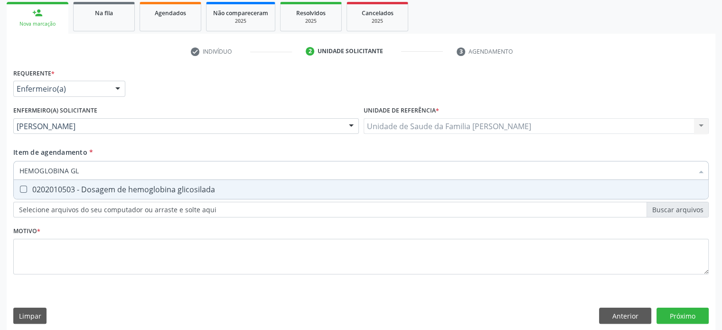
type input "HEMOGLOBINA GLI"
click at [137, 186] on div "0202010503 - Dosagem de hemoglobina glicosilada" at bounding box center [360, 190] width 683 height 8
checkbox glicosilada "true"
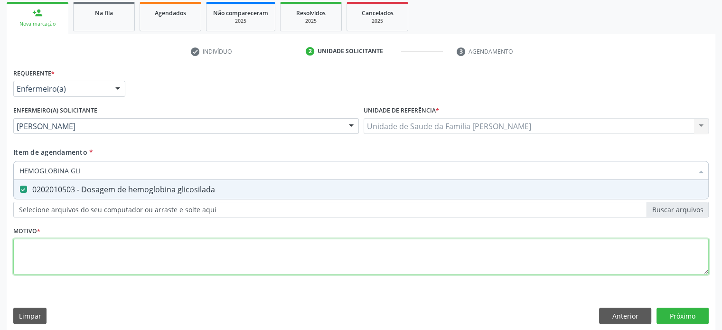
click at [65, 252] on div "Requerente * Enfermeiro(a) Médico(a) Enfermeiro(a) Paciente Nenhum resultado en…" at bounding box center [360, 177] width 695 height 222
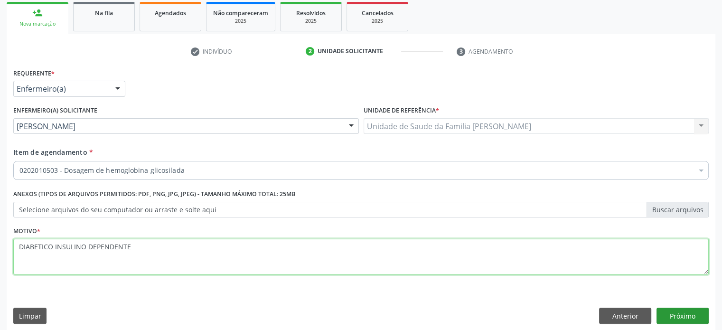
type textarea "DIABETICO INSULINO DEPENDENTE"
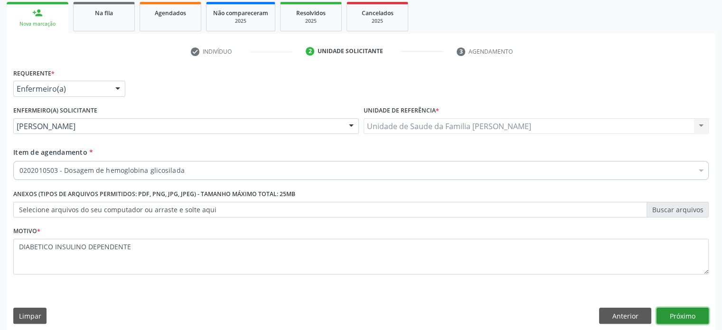
click at [677, 316] on button "Próximo" at bounding box center [682, 315] width 52 height 16
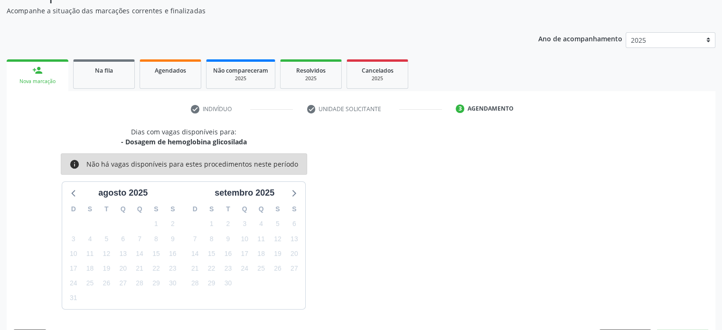
scroll to position [110, 0]
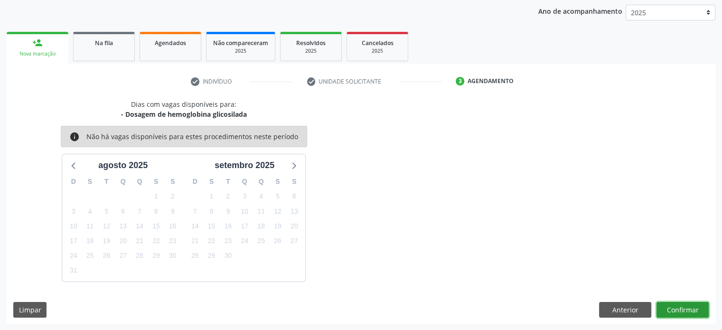
click at [681, 306] on button "Confirmar" at bounding box center [682, 310] width 52 height 16
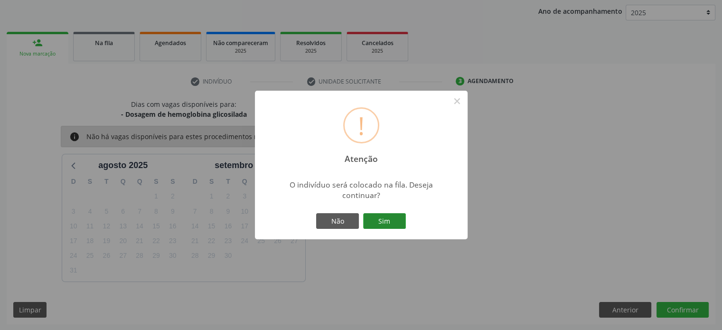
click at [388, 222] on button "Sim" at bounding box center [384, 221] width 43 height 16
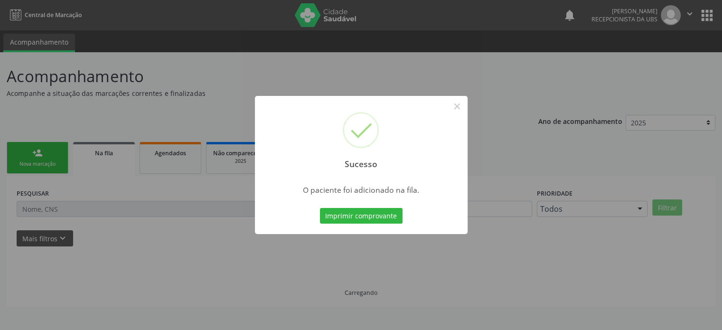
scroll to position [0, 0]
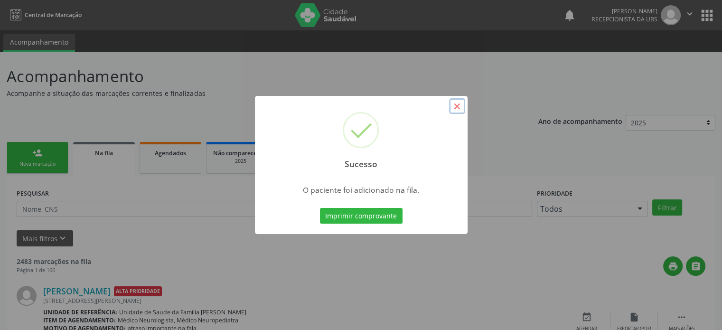
click at [457, 107] on button "×" at bounding box center [457, 106] width 16 height 16
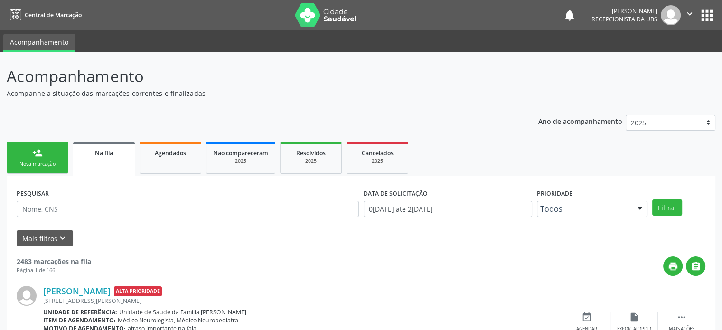
click at [38, 162] on div "Nova marcação" at bounding box center [37, 163] width 47 height 7
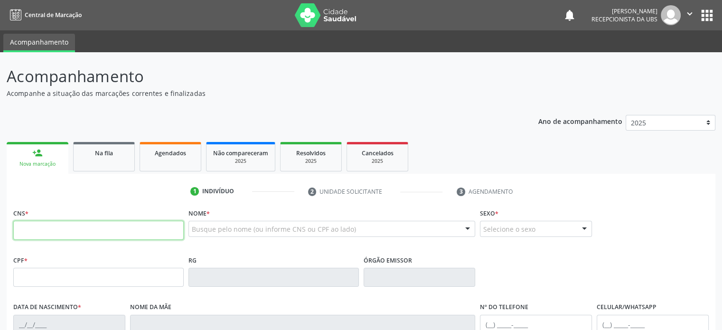
click at [54, 231] on input "text" at bounding box center [98, 230] width 170 height 19
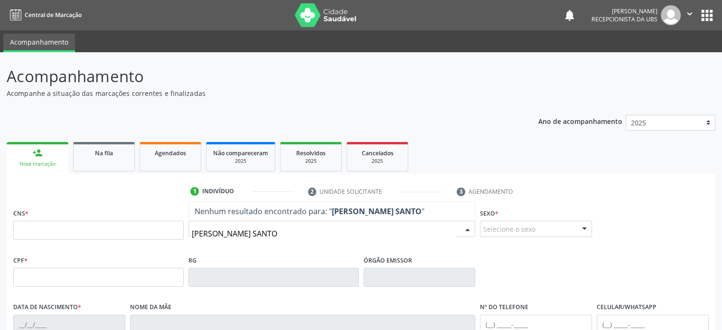
type input "ROSANA MENDES BORGES SANTOS"
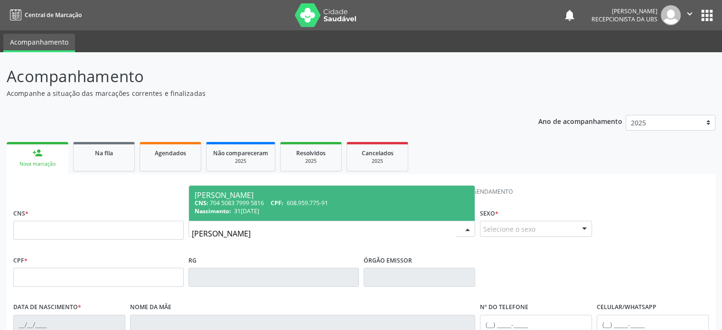
click at [245, 201] on div "CNS: 704 5083 7999 5816 CPF: 608.959.775-91" at bounding box center [332, 203] width 275 height 8
type input "704 5083 7999 5816"
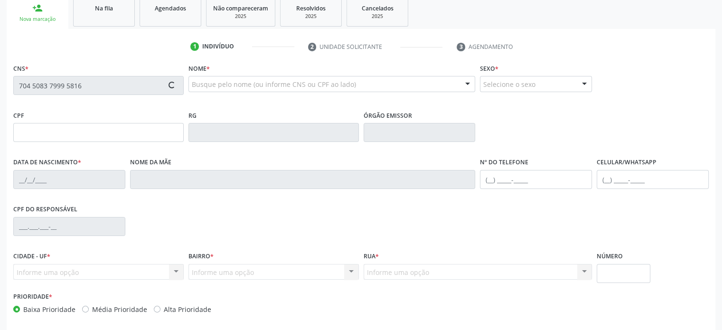
scroll to position [184, 0]
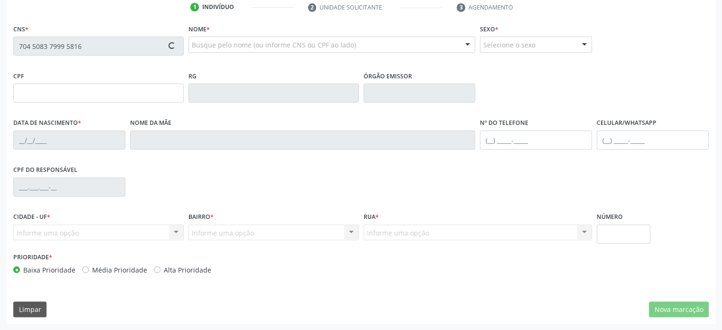
type input "608.959.775-91"
type input "31/05/1974"
type input "Raimunda Mendes Borges"
type input "(74) 99982-7850"
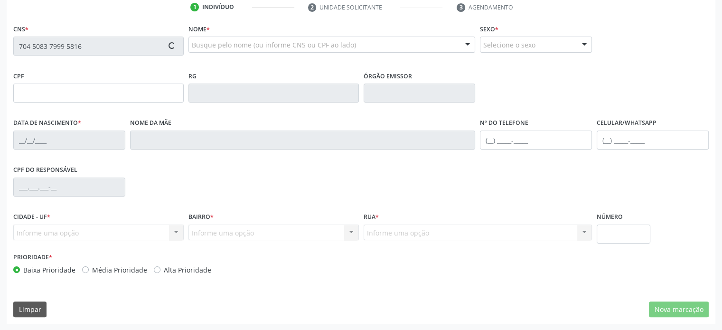
type input "441.534.575-15"
type input "S/N"
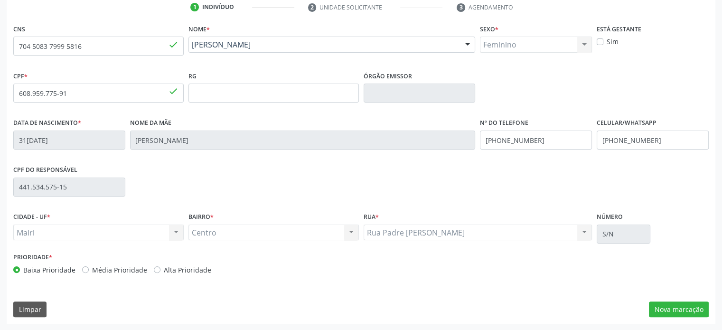
click at [137, 267] on label "Média Prioridade" at bounding box center [119, 270] width 55 height 10
click at [89, 267] on input "Média Prioridade" at bounding box center [85, 269] width 7 height 9
radio input "true"
click at [680, 309] on button "Nova marcação" at bounding box center [679, 309] width 60 height 16
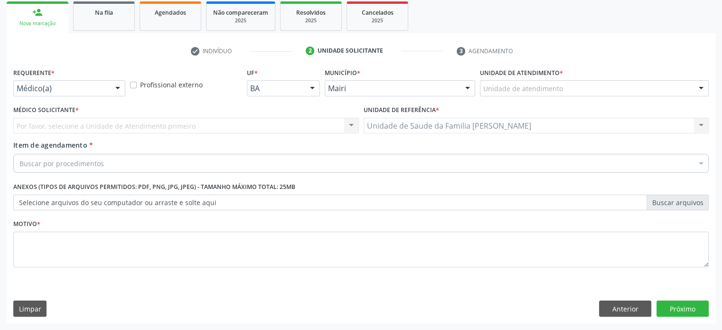
scroll to position [140, 0]
click at [167, 164] on div "Buscar por procedimentos" at bounding box center [360, 163] width 695 height 19
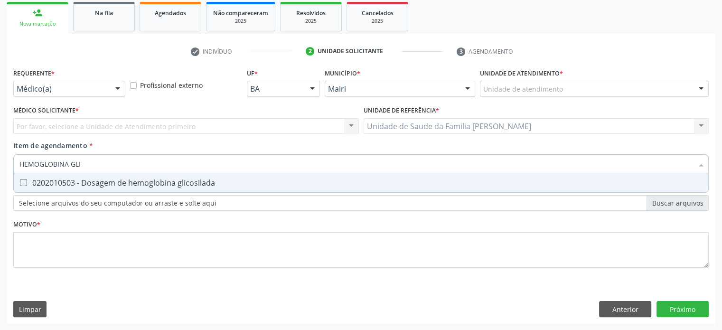
type input "HEMOGLOBINA GLIC"
click at [641, 309] on div "Requerente * Médico(a) Médico(a) Enfermeiro(a) Paciente Nenhum resultado encont…" at bounding box center [361, 195] width 708 height 258
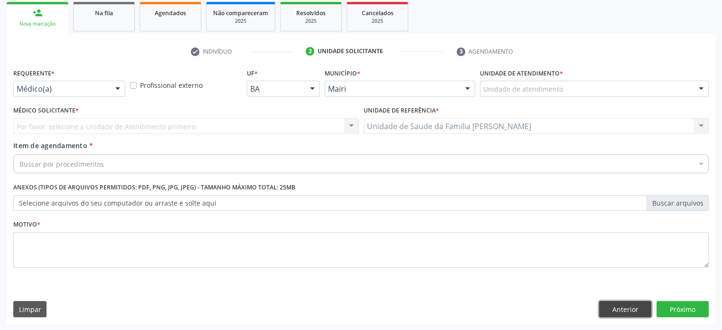
click at [619, 307] on button "Anterior" at bounding box center [625, 309] width 52 height 16
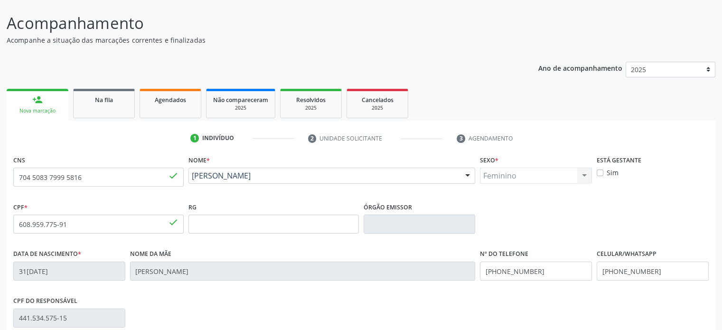
scroll to position [42, 0]
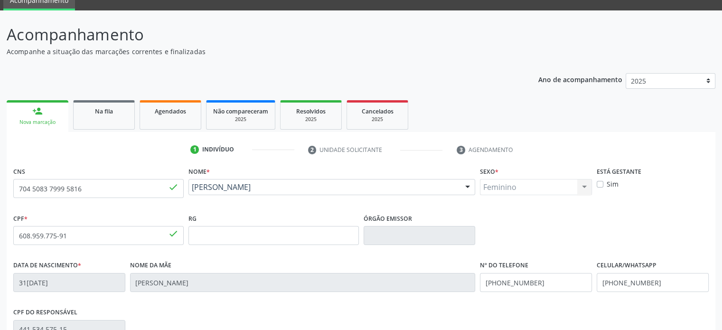
click at [38, 113] on div "person_add" at bounding box center [37, 111] width 10 height 10
click at [119, 115] on link "Na fila" at bounding box center [104, 114] width 62 height 29
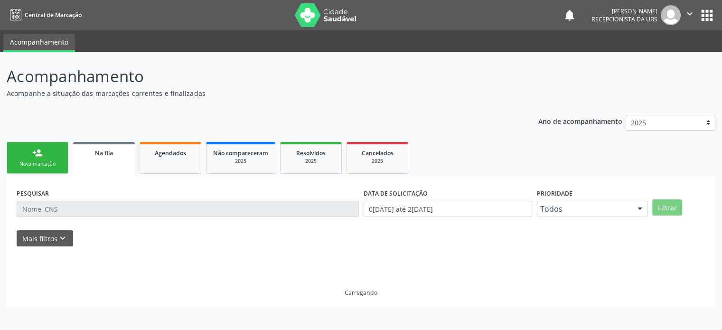
scroll to position [0, 0]
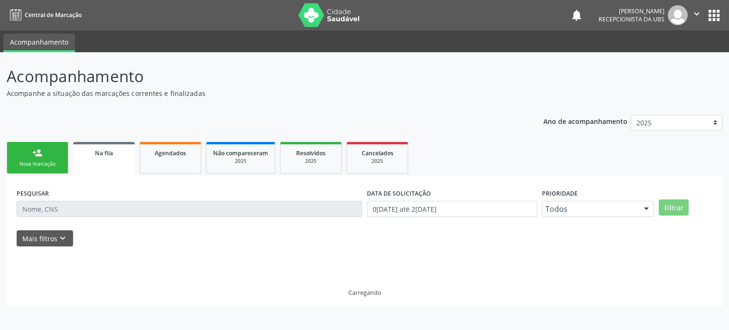
click at [37, 159] on link "person_add Nova marcação" at bounding box center [38, 158] width 62 height 32
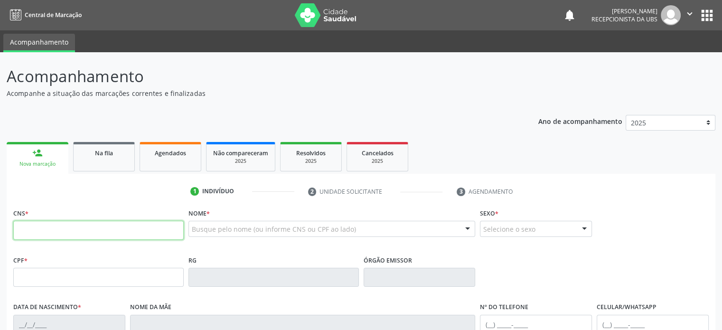
click at [49, 233] on input "text" at bounding box center [98, 230] width 170 height 19
click at [643, 220] on div "CNS * Nome * Busque pelo nome (ou informe CNS ou CPF ao lado) Nenhum resultado …" at bounding box center [361, 229] width 700 height 47
click at [95, 225] on input "text" at bounding box center [98, 230] width 170 height 19
type input "704 6041 8605 1927"
type input "[DATE]"
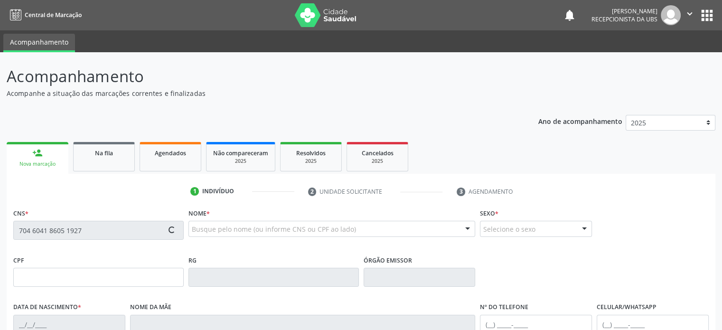
type input "[PHONE_NUMBER]"
type input "S/N."
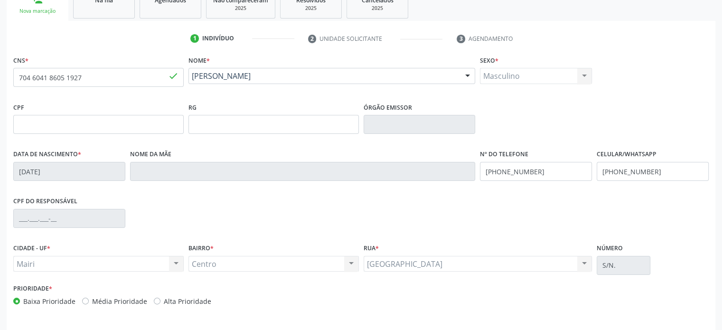
scroll to position [184, 0]
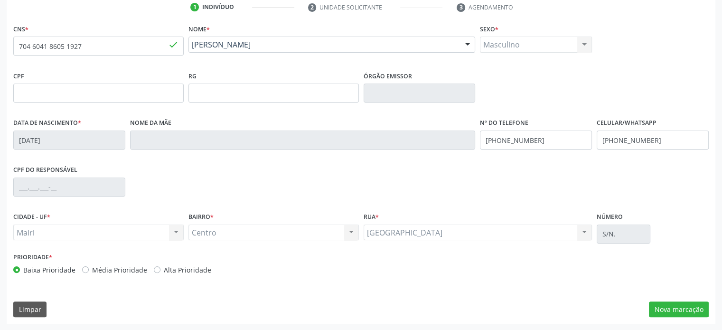
click at [119, 267] on label "Média Prioridade" at bounding box center [119, 270] width 55 height 10
click at [89, 267] on input "Média Prioridade" at bounding box center [85, 269] width 7 height 9
radio input "true"
click at [680, 309] on button "Nova marcação" at bounding box center [679, 309] width 60 height 16
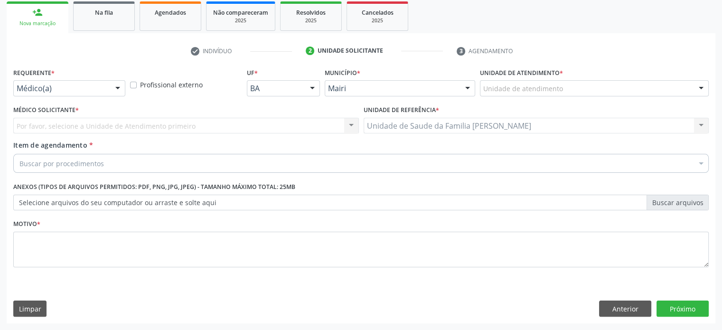
scroll to position [140, 0]
click at [610, 86] on div "Unidade de atendimento" at bounding box center [594, 89] width 229 height 16
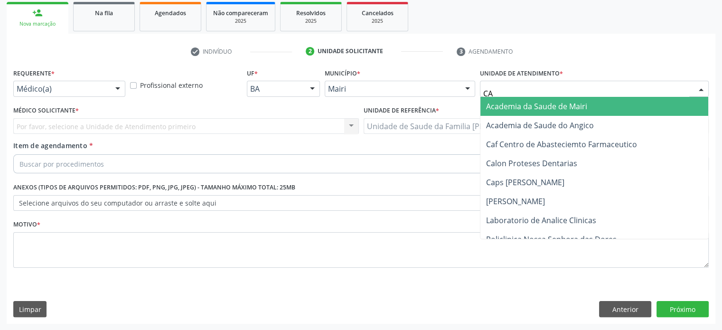
type input "CAP"
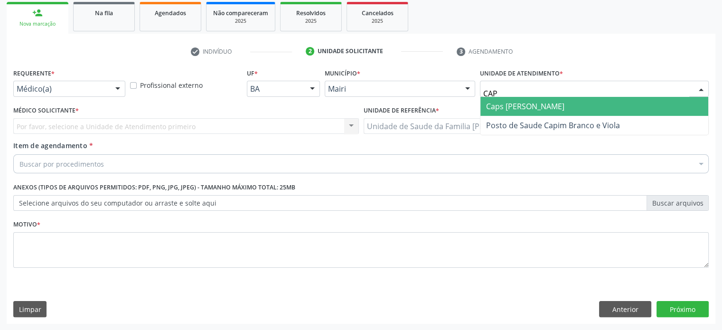
click at [564, 110] on span "Caps [PERSON_NAME]" at bounding box center [594, 106] width 228 height 19
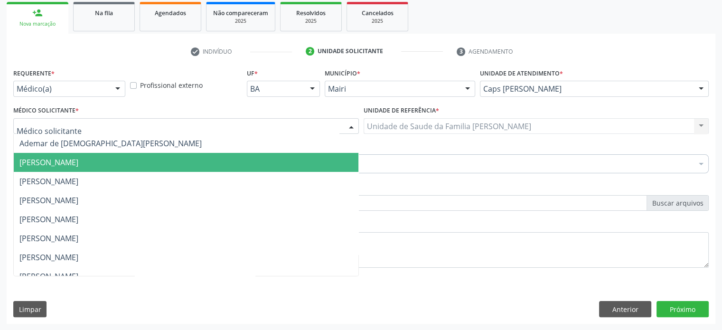
click at [45, 157] on span "[PERSON_NAME]" at bounding box center [48, 162] width 59 height 10
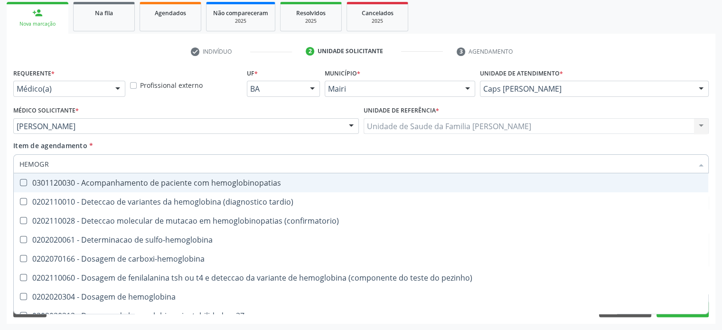
type input "HEMOGRA"
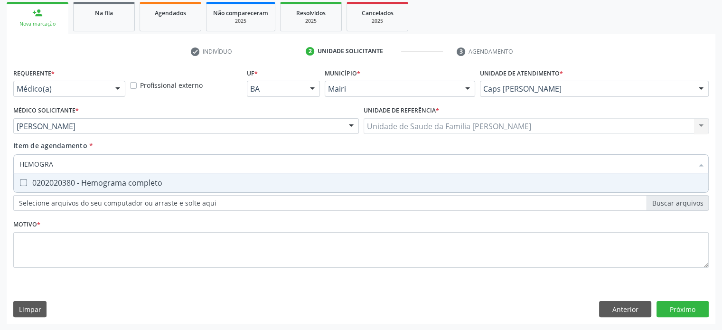
click at [41, 182] on div "0202020380 - Hemograma completo" at bounding box center [360, 183] width 683 height 8
checkbox completo "true"
drag, startPoint x: 72, startPoint y: 163, endPoint x: 7, endPoint y: 159, distance: 64.6
click at [7, 159] on div "Requerente * Médico(a) Médico(a) Enfermeiro(a) Paciente Nenhum resultado encont…" at bounding box center [361, 195] width 708 height 258
type input "C"
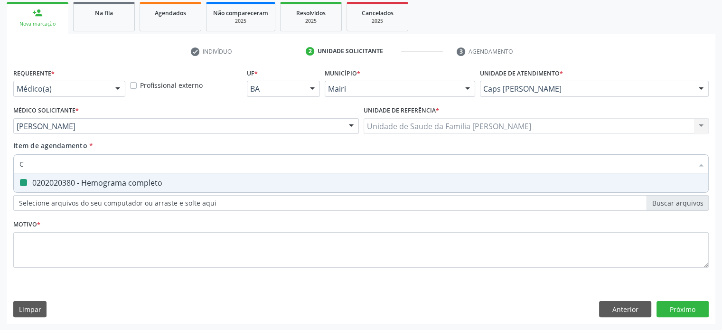
checkbox completo "false"
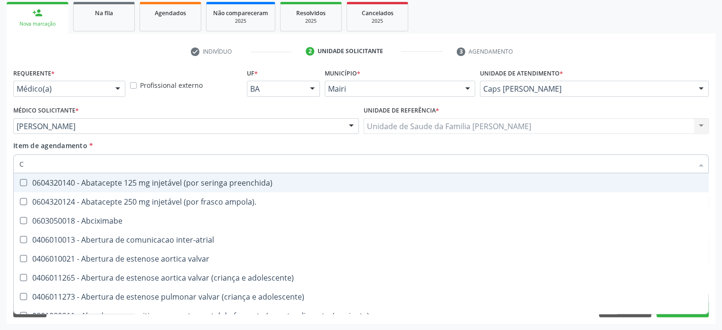
type input "CO"
checkbox osseo "true"
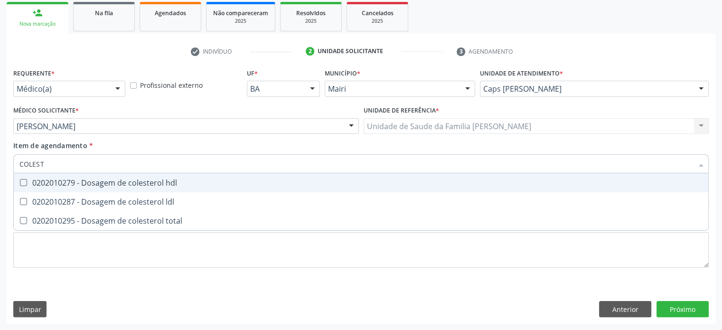
type input "COLESTE"
click at [43, 182] on div "0202010279 - Dosagem de colesterol hdl" at bounding box center [360, 183] width 683 height 8
checkbox hdl "true"
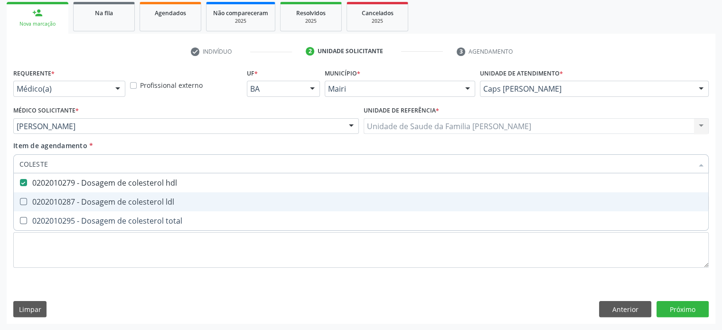
click at [44, 203] on div "0202010287 - Dosagem de colesterol ldl" at bounding box center [360, 202] width 683 height 8
checkbox ldl "true"
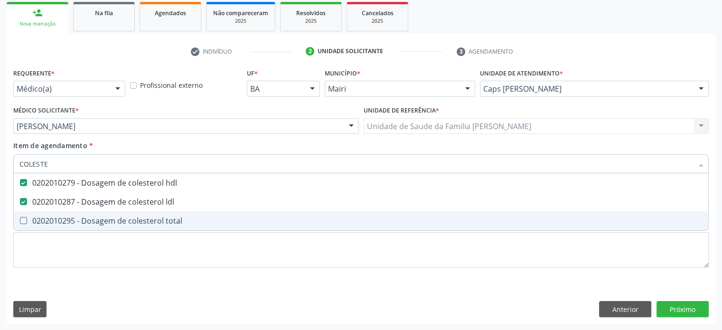
click at [44, 222] on div "0202010295 - Dosagem de colesterol total" at bounding box center [360, 221] width 683 height 8
checkbox total "true"
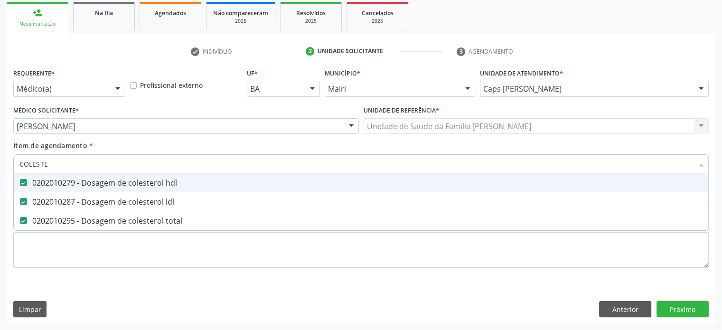
drag, startPoint x: 66, startPoint y: 161, endPoint x: 13, endPoint y: 163, distance: 53.2
click at [13, 163] on div "COLESTE" at bounding box center [360, 163] width 695 height 19
type input "R"
checkbox hdl "false"
checkbox ldl "false"
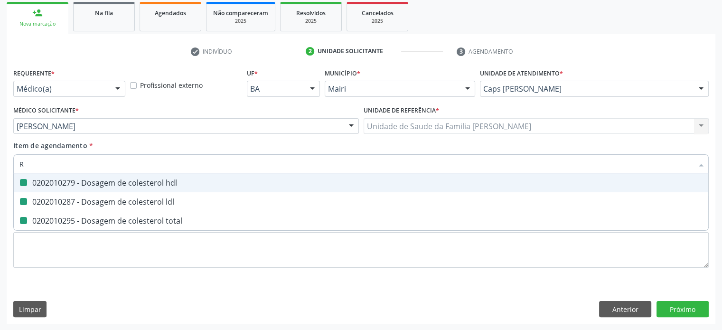
checkbox total "false"
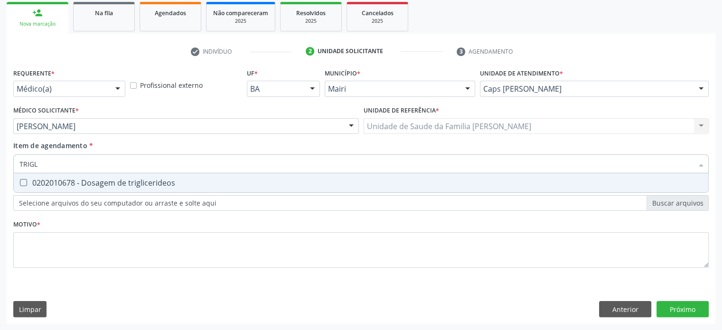
type input "TRIGLI"
click at [44, 183] on div "0202010678 - Dosagem de triglicerideos" at bounding box center [360, 183] width 683 height 8
checkbox triglicerideos "true"
drag, startPoint x: 69, startPoint y: 161, endPoint x: 15, endPoint y: 162, distance: 54.1
click at [15, 162] on div "TRIGLI" at bounding box center [360, 163] width 695 height 19
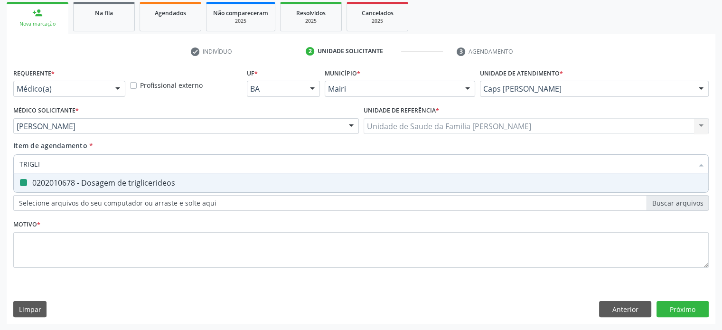
type input "U"
checkbox triglicerideos "false"
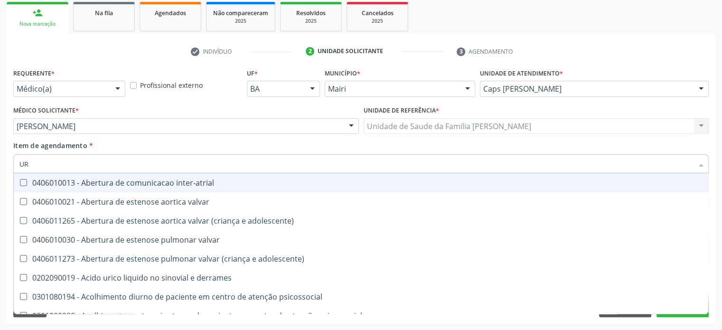
type input "URI"
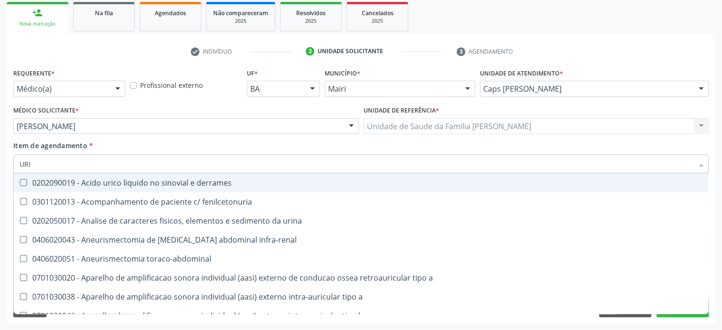
drag, startPoint x: 44, startPoint y: 168, endPoint x: 9, endPoint y: 162, distance: 34.7
click at [9, 162] on div "Requerente * Médico(a) Médico(a) Enfermeiro(a) Paciente Nenhum resultado encont…" at bounding box center [361, 195] width 708 height 258
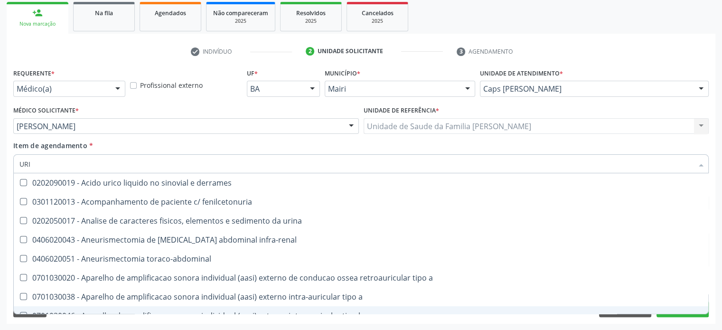
checkbox fenilcetonuria "true"
checkbox urina "true"
checkbox infra-renal "true"
checkbox toraco-abdominal "true"
checkbox link "true"
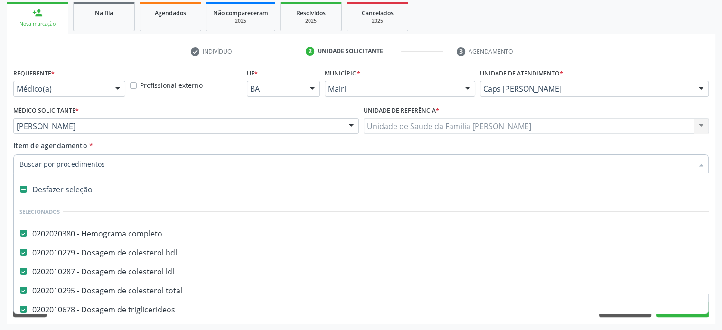
paste input "0202050017"
type input "0202050017"
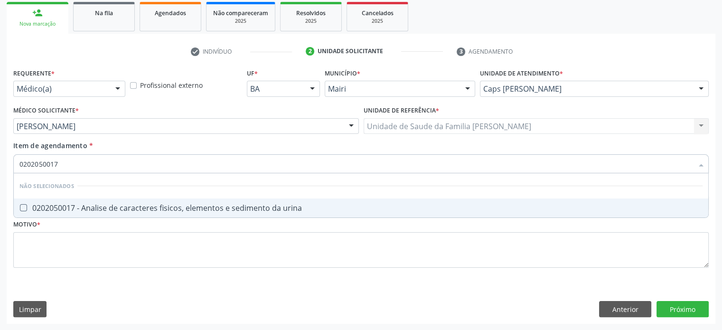
click at [105, 210] on div "0202050017 - Analise de caracteres fisicos, elementos e sedimento da urina" at bounding box center [360, 208] width 683 height 8
checkbox urina "true"
drag, startPoint x: 68, startPoint y: 164, endPoint x: 18, endPoint y: 164, distance: 50.8
click at [18, 164] on div "0202050017" at bounding box center [360, 163] width 695 height 19
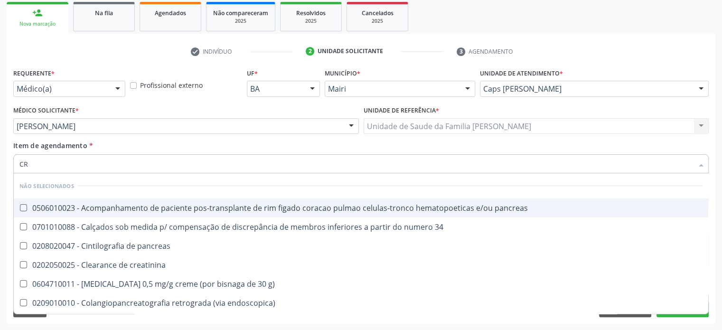
type input "CRE"
checkbox pancreas "false"
checkbox 34 "false"
checkbox pancreas "false"
checkbox creatinina "false"
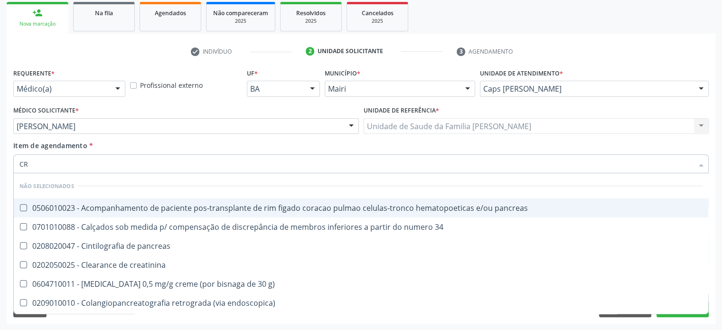
checkbox g\) "false"
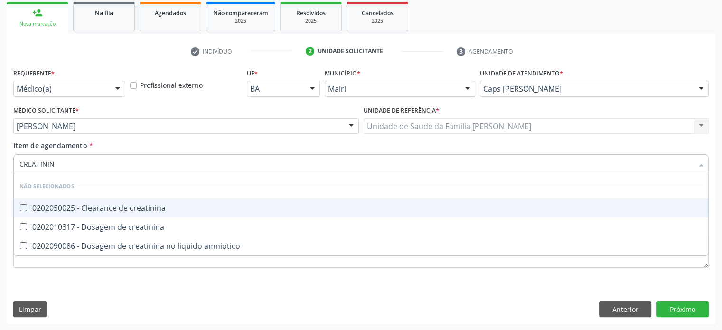
type input "CREATININA"
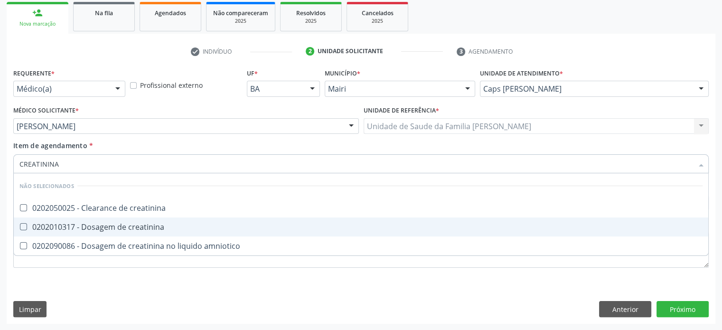
click at [71, 229] on div "0202010317 - Dosagem de creatinina" at bounding box center [360, 227] width 683 height 8
checkbox creatinina "true"
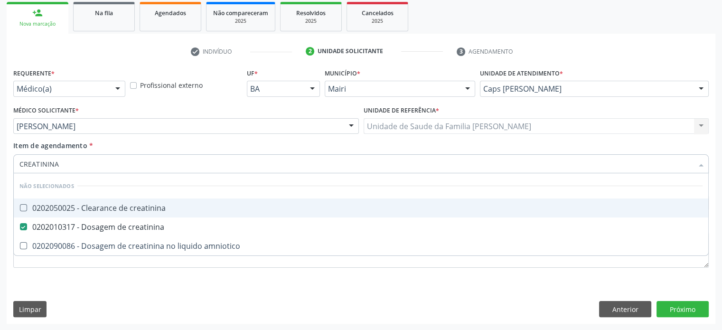
drag, startPoint x: 68, startPoint y: 162, endPoint x: 5, endPoint y: 158, distance: 62.8
click at [5, 158] on div "Acompanhamento Acompanhe a situação das marcações correntes e finalizadas Relat…" at bounding box center [361, 121] width 722 height 418
type input "T"
checkbox creatinina "true"
checkbox amniotico "true"
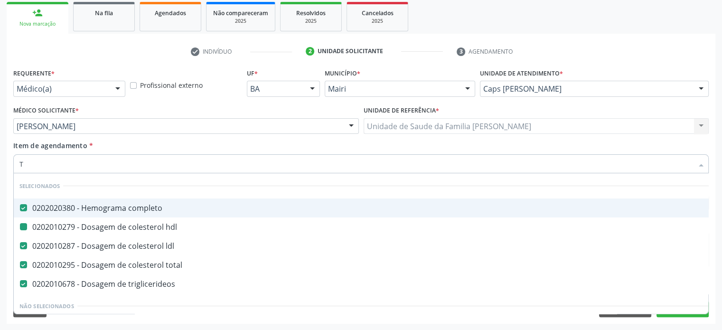
type input "TG"
checkbox completo "false"
checkbox hdl "false"
checkbox ldl "false"
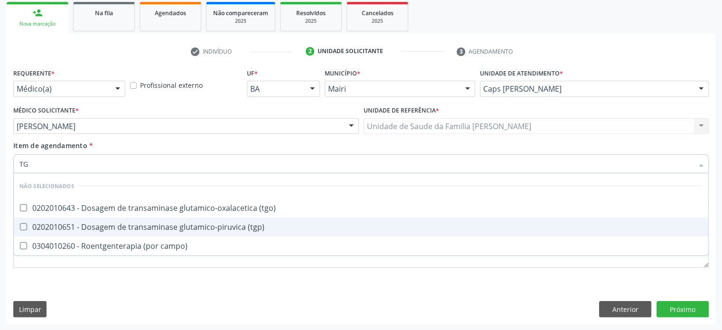
click at [70, 224] on div "0202010651 - Dosagem de transaminase glutamico-piruvica (tgp)" at bounding box center [360, 227] width 683 height 8
checkbox \(tgp\) "true"
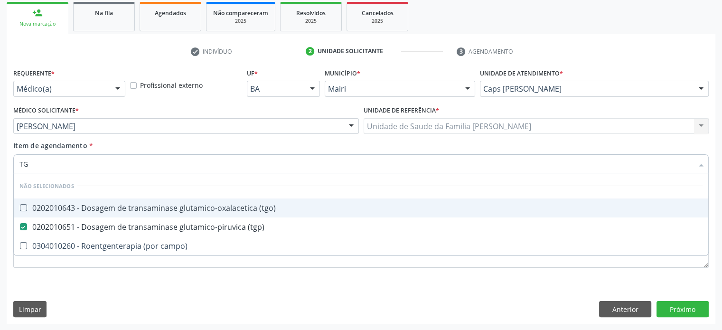
click at [74, 204] on div "0202010643 - Dosagem de transaminase glutamico-oxalacetica (tgo)" at bounding box center [360, 208] width 683 height 8
checkbox \(tgo\) "true"
drag, startPoint x: 41, startPoint y: 159, endPoint x: 12, endPoint y: 159, distance: 28.5
click at [12, 159] on div "Item de agendamento * TG Desfazer seleção Não selecionados 0202010643 - Dosagem…" at bounding box center [361, 158] width 700 height 37
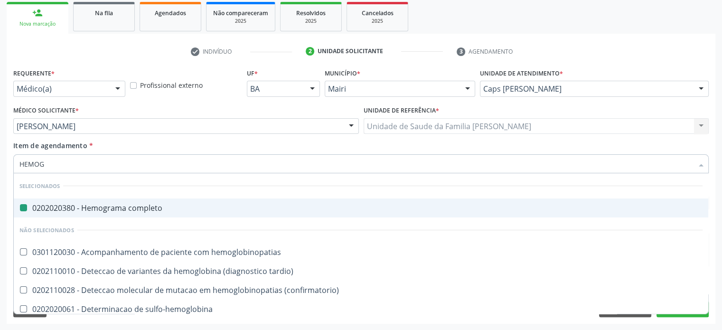
type input "HEMOGL"
checkbox completo "false"
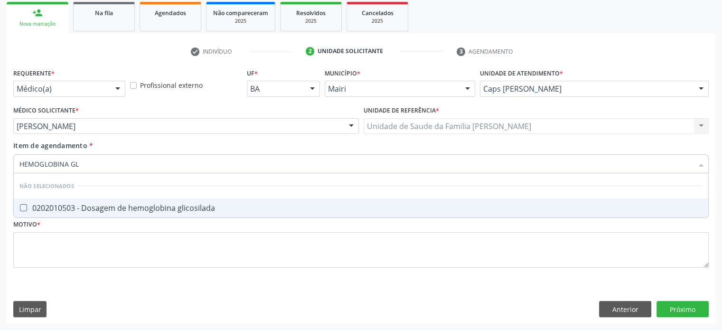
type input "HEMOGLOBINA GLI"
click at [127, 208] on div "0202010503 - Dosagem de hemoglobina glicosilada" at bounding box center [360, 208] width 683 height 8
checkbox glicosilada "true"
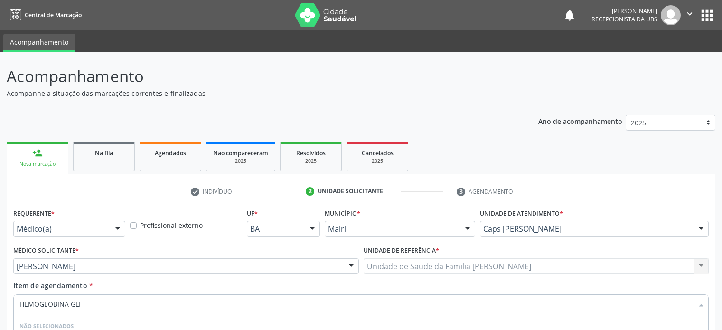
scroll to position [140, 0]
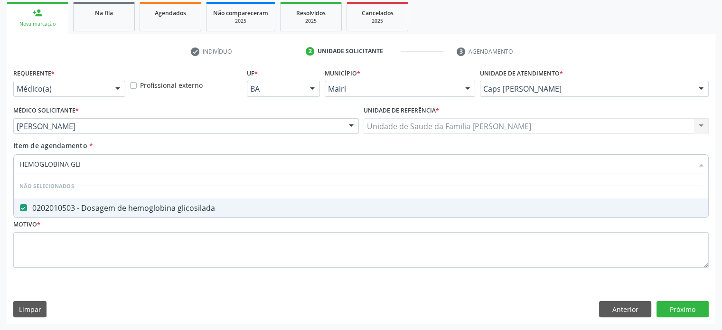
click at [11, 163] on div "Item de agendamento * HEMOGLOBINA GLI Desfazer seleção Não selecionados 0202010…" at bounding box center [361, 158] width 700 height 37
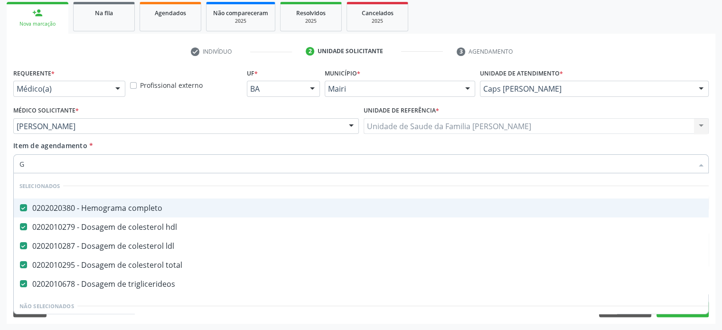
type input "GL"
checkbox ldl "false"
checkbox total "false"
checkbox triglicerideos "false"
checkbox capsula\) "true"
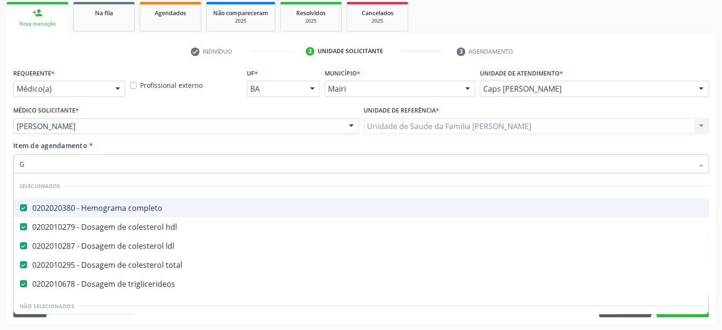
checkbox ampola\) "true"
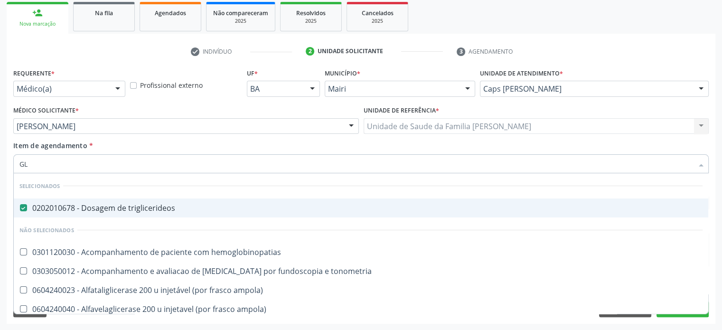
type input "GLI"
checkbox \(confirmatorio\) "true"
type input "GLIC"
checkbox desidrogenase "true"
checkbox glicosilada "false"
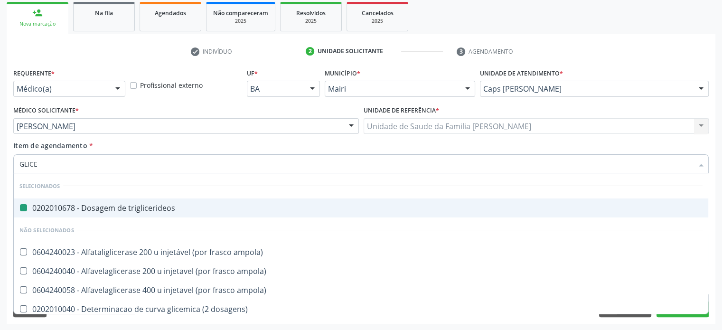
type input "GLICEM"
checkbox triglicerideos "false"
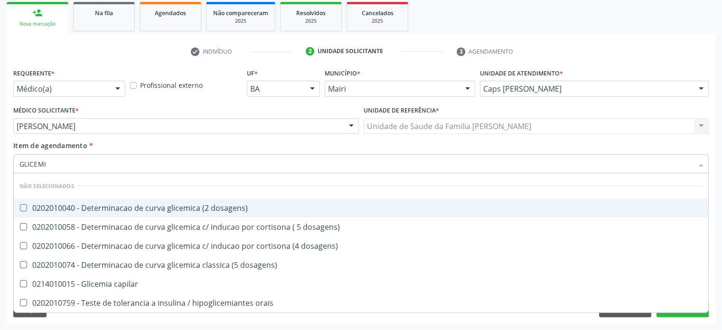
type input "GLICEMIA"
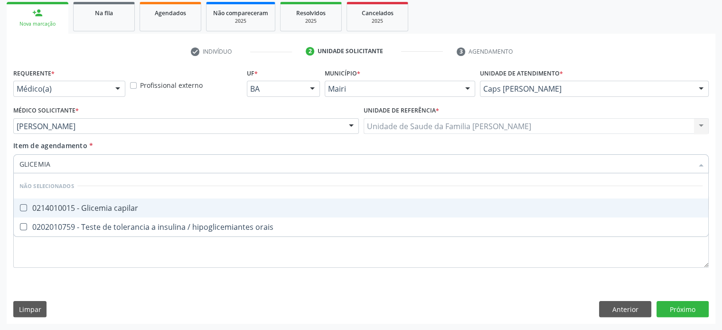
click at [105, 205] on div "0214010015 - Glicemia capilar" at bounding box center [360, 208] width 683 height 8
checkbox capilar "true"
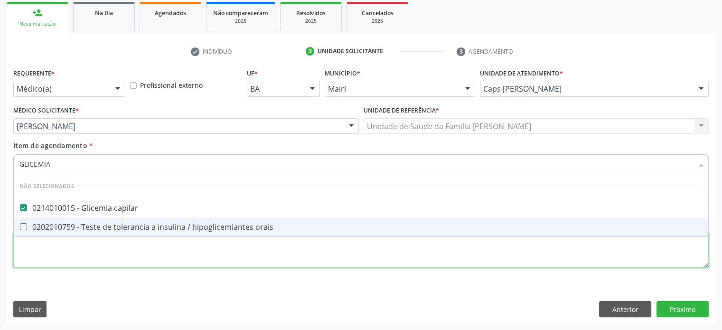
click at [66, 251] on div "Requerente * Médico(a) Médico(a) Enfermeiro(a) Paciente Nenhum resultado encont…" at bounding box center [360, 173] width 695 height 215
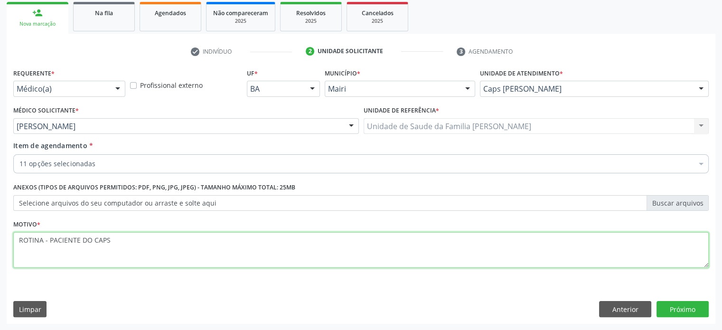
drag, startPoint x: 49, startPoint y: 239, endPoint x: 78, endPoint y: 239, distance: 29.4
click at [78, 239] on textarea "ROTINA - PACIENTE DO CAPS" at bounding box center [360, 250] width 695 height 36
type textarea "ROTINA - USUARIO DO CAPS"
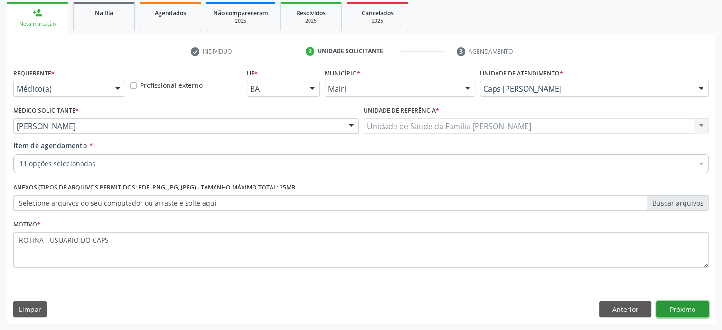
click at [695, 311] on button "Próximo" at bounding box center [682, 309] width 52 height 16
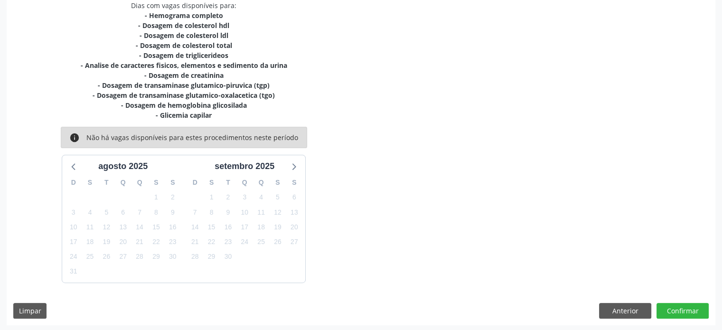
scroll to position [210, 0]
click at [678, 309] on button "Confirmar" at bounding box center [682, 310] width 52 height 16
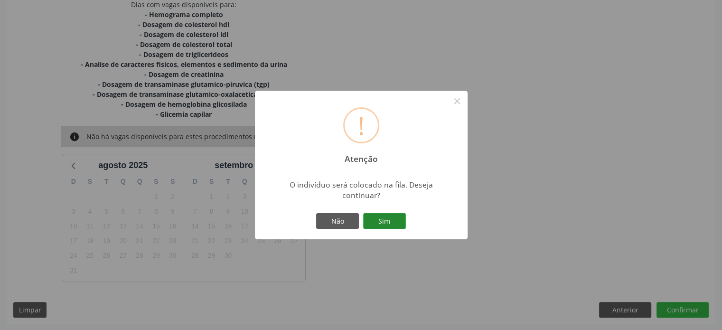
click at [389, 221] on button "Sim" at bounding box center [384, 221] width 43 height 16
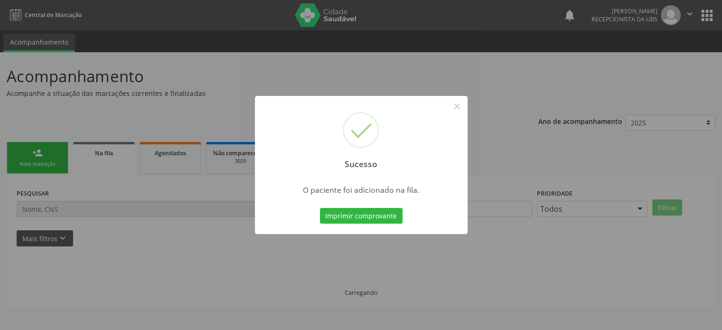
scroll to position [0, 0]
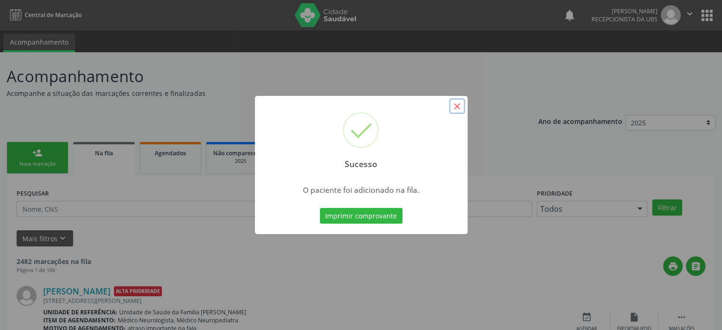
click at [456, 107] on button "×" at bounding box center [457, 106] width 16 height 16
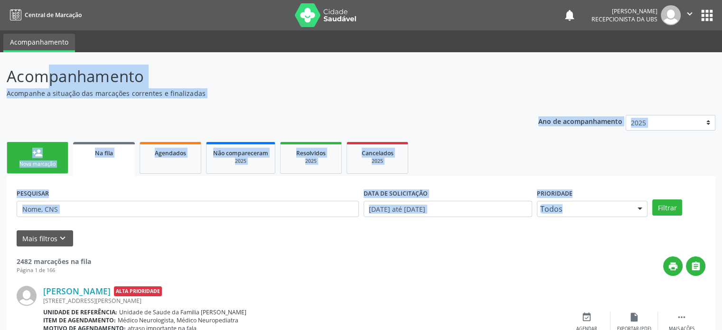
drag, startPoint x: 5, startPoint y: 76, endPoint x: 590, endPoint y: 208, distance: 599.6
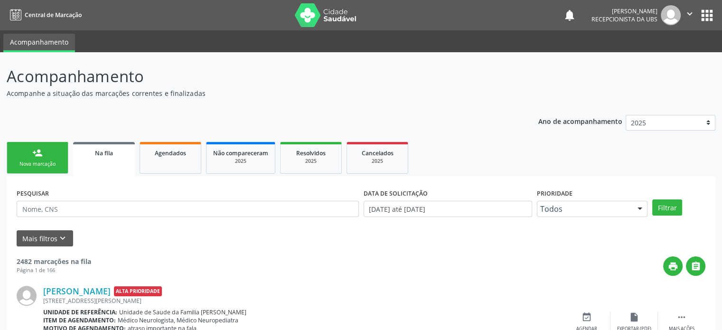
click at [522, 260] on div "print " at bounding box center [398, 265] width 614 height 19
click at [29, 155] on link "person_add Nova marcação" at bounding box center [38, 158] width 62 height 32
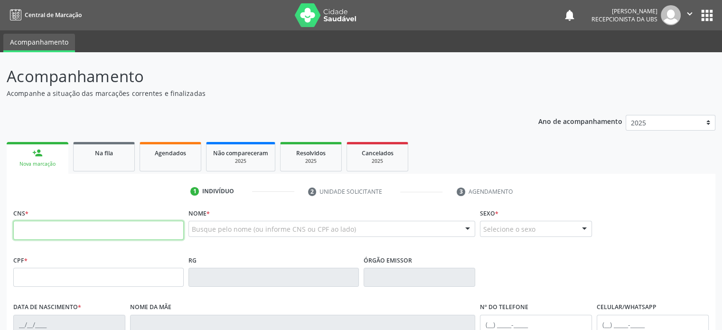
click at [34, 237] on input "text" at bounding box center [98, 230] width 170 height 19
type input "700 0099 5353 8810"
type input "742.367.685-34"
type input "[DATE]"
type input "Matildes de [DEMOGRAPHIC_DATA]"
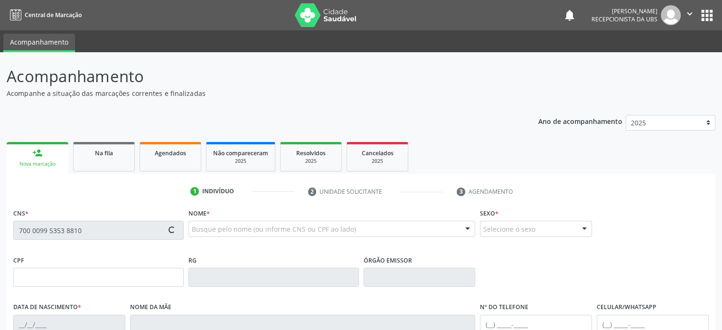
type input "[PHONE_NUMBER]"
type input "S/N"
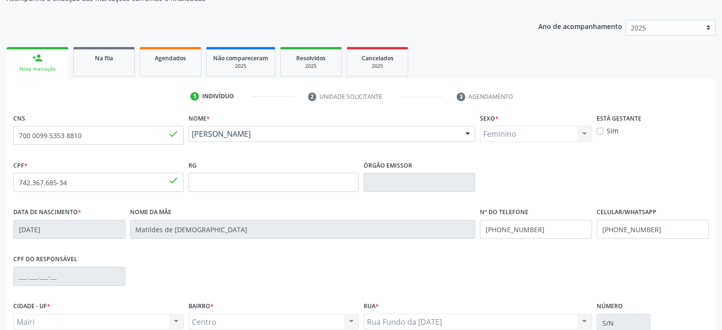
scroll to position [142, 0]
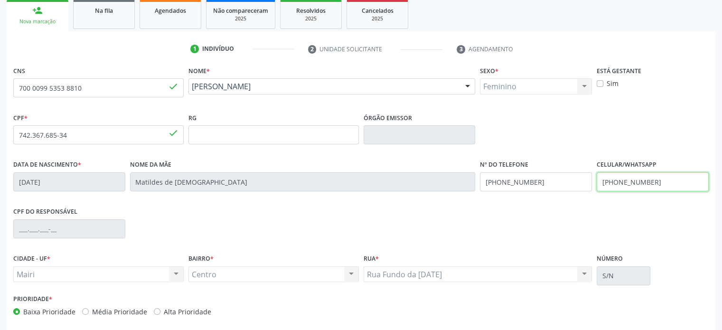
drag, startPoint x: 656, startPoint y: 182, endPoint x: 628, endPoint y: 182, distance: 27.5
click at [628, 182] on input "[PHONE_NUMBER]" at bounding box center [652, 181] width 112 height 19
type input "[PHONE_NUMBER]"
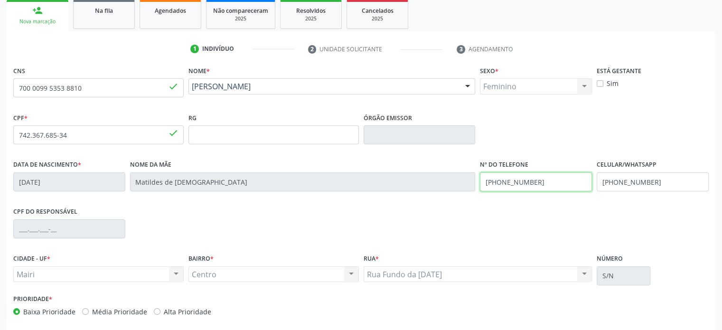
click at [538, 181] on input "[PHONE_NUMBER]" at bounding box center [536, 181] width 112 height 19
type input "[PHONE_NUMBER]"
click at [362, 220] on div "CPF do responsável" at bounding box center [361, 227] width 700 height 47
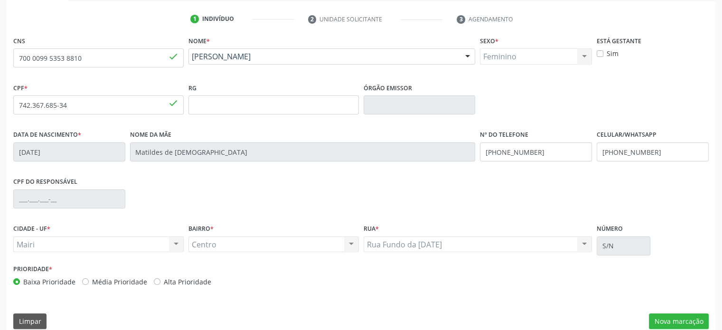
scroll to position [184, 0]
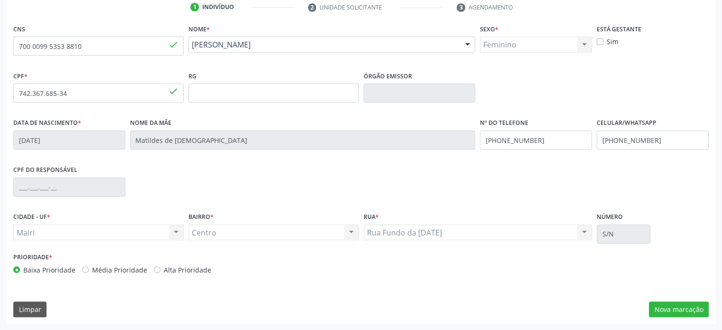
click at [121, 268] on label "Média Prioridade" at bounding box center [119, 270] width 55 height 10
click at [89, 268] on input "Média Prioridade" at bounding box center [85, 269] width 7 height 9
radio input "true"
click at [672, 306] on button "Nova marcação" at bounding box center [679, 309] width 60 height 16
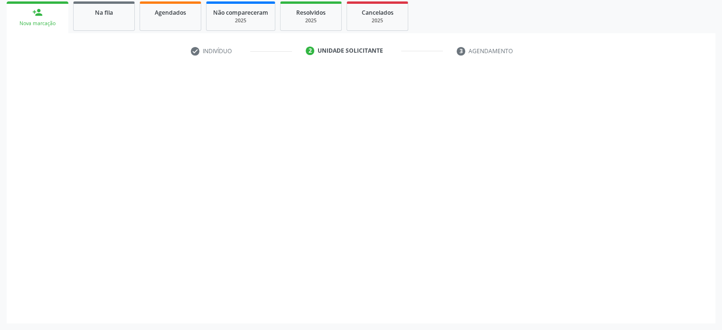
scroll to position [140, 0]
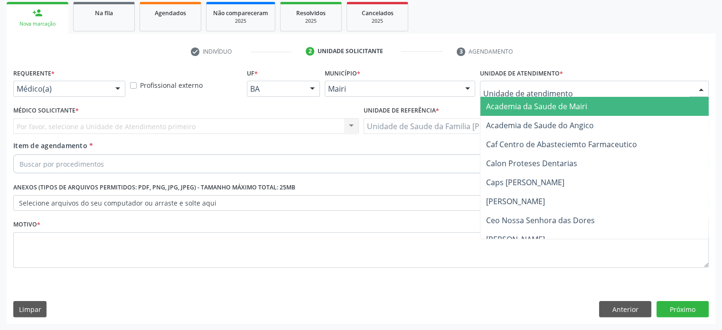
click at [578, 88] on div at bounding box center [594, 89] width 229 height 16
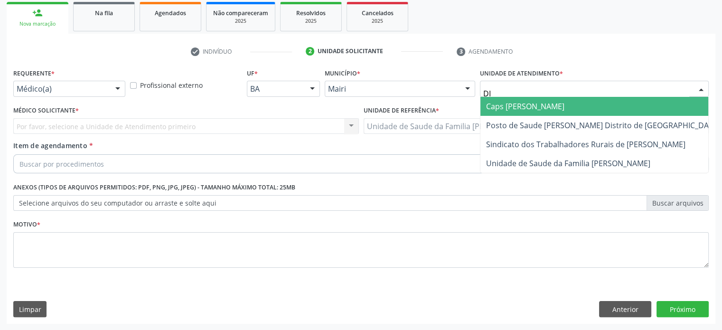
type input "DIL"
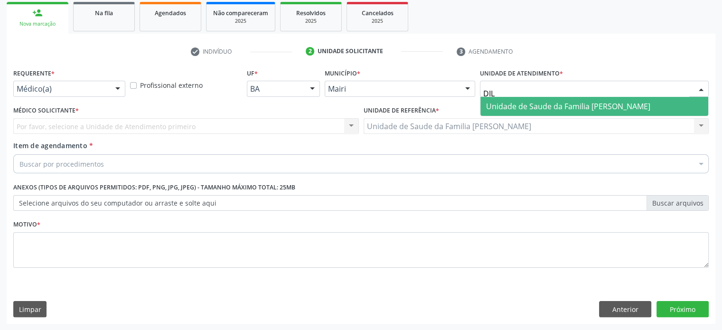
click at [569, 102] on span "Unidade de Saude da Familia [PERSON_NAME]" at bounding box center [568, 106] width 164 height 10
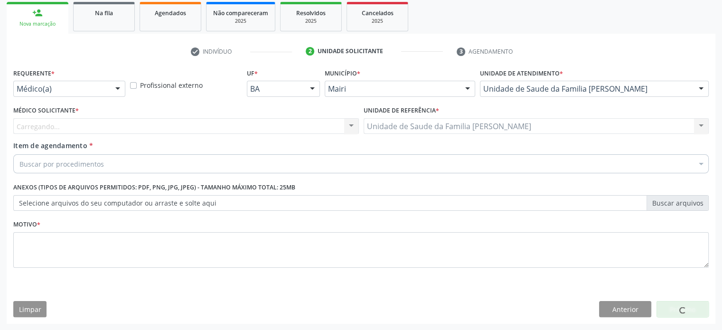
click at [98, 123] on div "Carregando... Nenhum resultado encontrado para: " " Não há nenhuma opção para s…" at bounding box center [185, 126] width 345 height 16
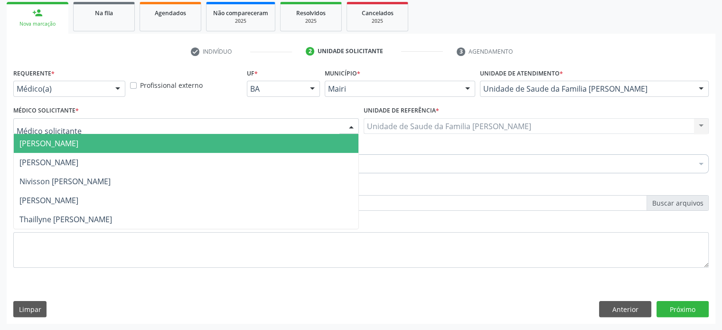
click at [85, 130] on div at bounding box center [185, 126] width 345 height 16
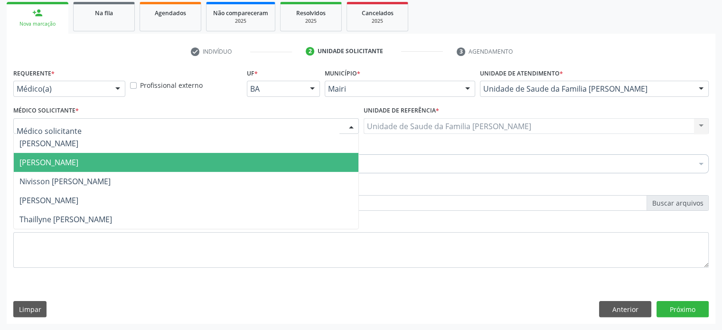
click at [78, 160] on span "[PERSON_NAME]" at bounding box center [48, 162] width 59 height 10
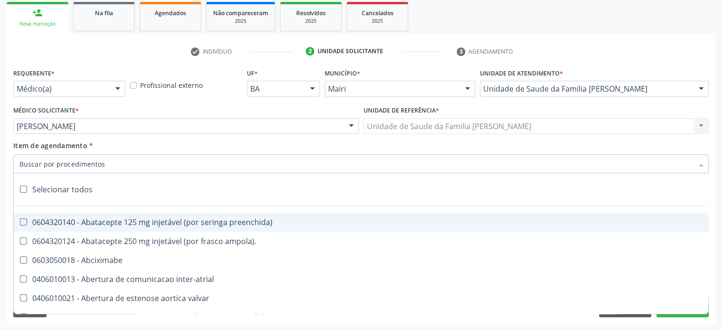
drag, startPoint x: 68, startPoint y: 166, endPoint x: 49, endPoint y: 161, distance: 19.1
click at [49, 161] on input "Item de agendamento *" at bounding box center [355, 163] width 673 height 19
paste input "0205020097"
type input "0205020097"
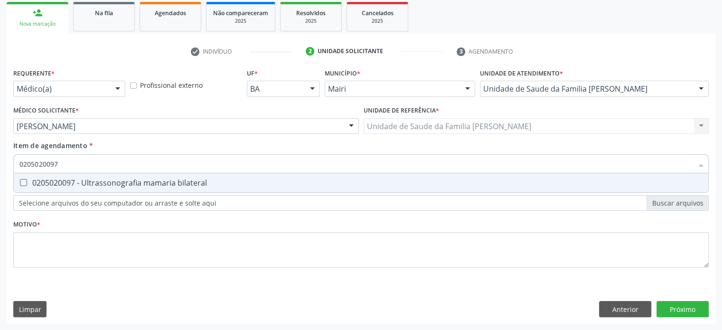
click at [71, 185] on div "0205020097 - Ultrassonografia mamaria bilateral" at bounding box center [360, 183] width 683 height 8
checkbox bilateral "true"
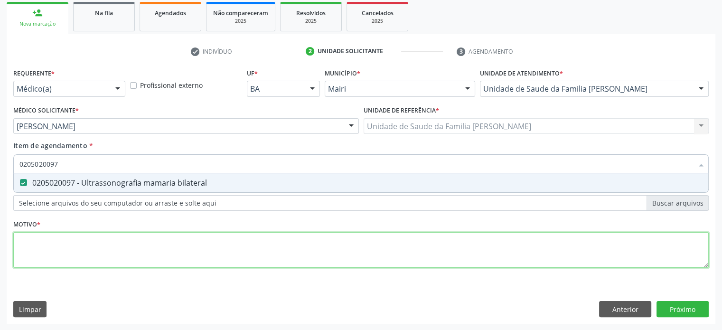
click at [41, 242] on div "Requerente * Médico(a) Médico(a) Enfermeiro(a) Paciente Nenhum resultado encont…" at bounding box center [360, 173] width 695 height 215
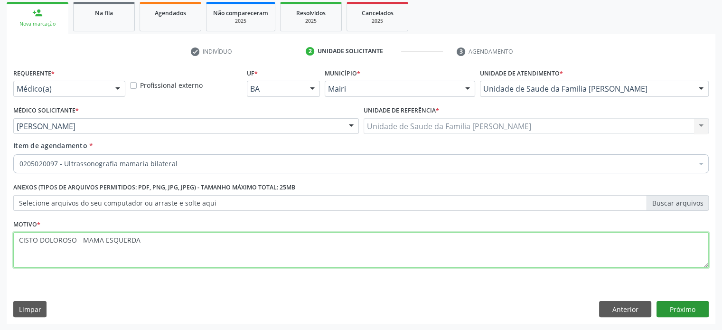
type textarea "CISTO DOLOROSO - MAMA ESQUERDA"
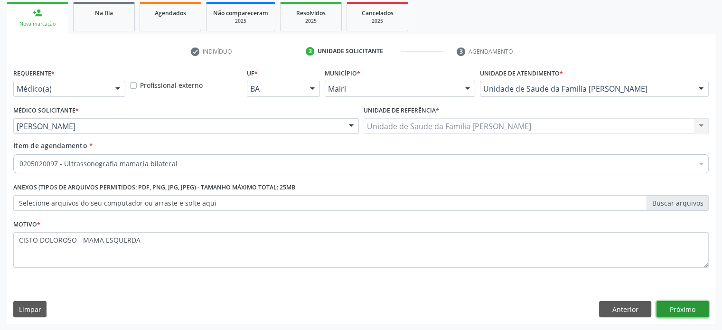
click at [691, 310] on button "Próximo" at bounding box center [682, 309] width 52 height 16
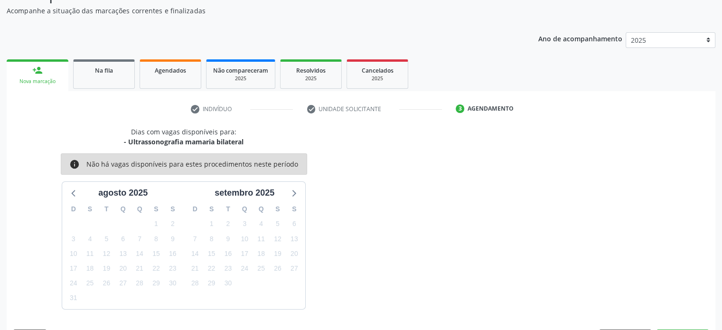
scroll to position [110, 0]
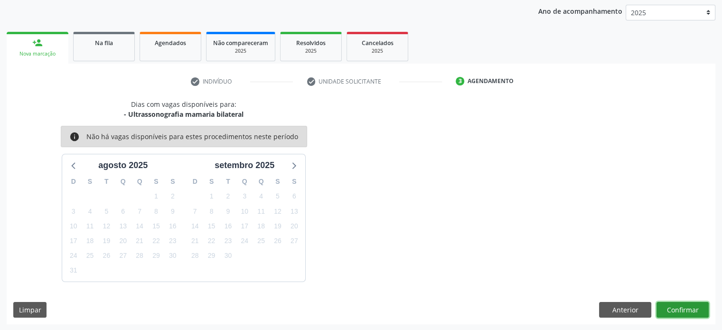
click at [689, 308] on button "Confirmar" at bounding box center [682, 310] width 52 height 16
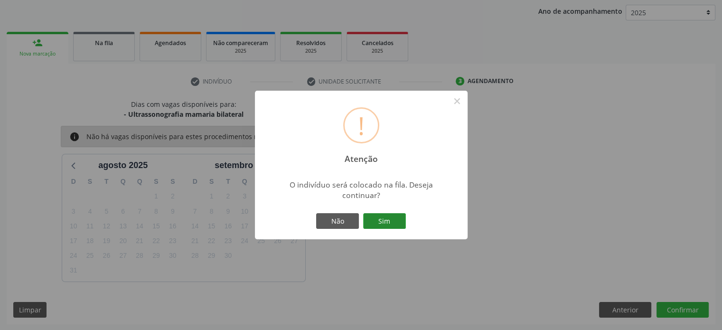
click at [385, 223] on button "Sim" at bounding box center [384, 221] width 43 height 16
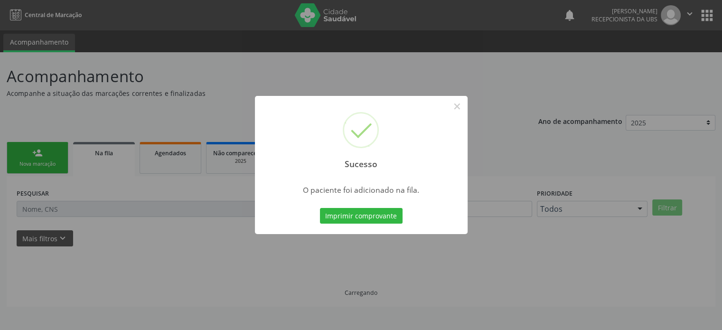
scroll to position [0, 0]
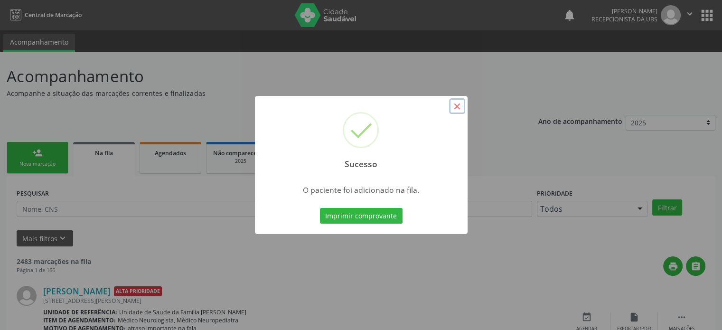
click at [455, 106] on button "×" at bounding box center [457, 106] width 16 height 16
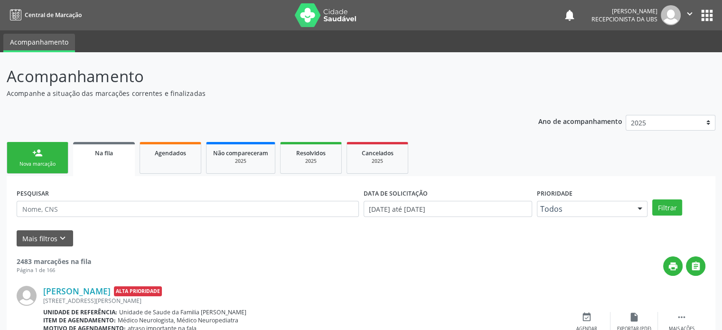
click at [57, 153] on link "person_add Nova marcação" at bounding box center [38, 158] width 62 height 32
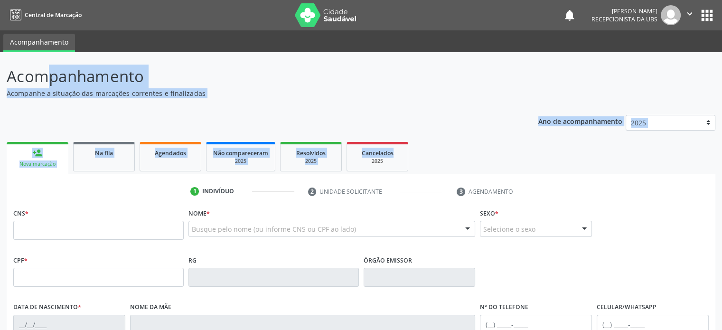
drag, startPoint x: 8, startPoint y: 75, endPoint x: 394, endPoint y: 123, distance: 389.2
click at [394, 123] on div "Acompanhamento Acompanhe a situação das marcações correntes e finalizadas Relat…" at bounding box center [361, 286] width 708 height 443
click at [387, 121] on div "Ano de acompanhamento 2025 2024 2023 2022 2021 2020 2019 person_add Nova marcaç…" at bounding box center [361, 308] width 708 height 400
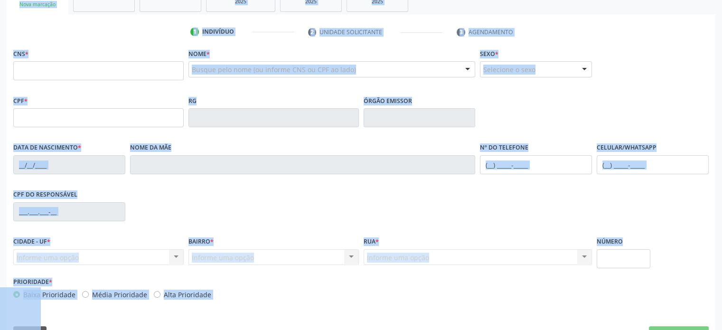
scroll to position [184, 0]
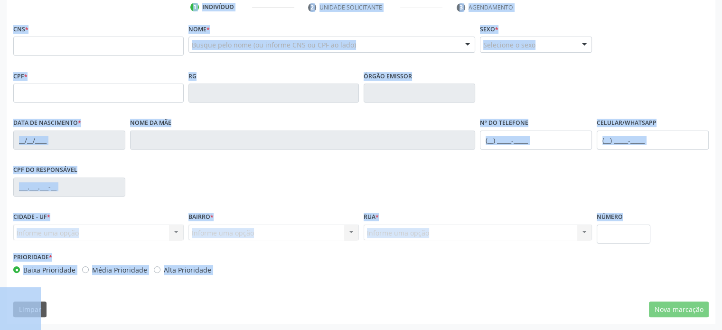
drag, startPoint x: 9, startPoint y: 73, endPoint x: 651, endPoint y: 280, distance: 675.2
click at [651, 280] on div "Acompanhamento Acompanhe a situação das marcações correntes e finalizadas Relat…" at bounding box center [361, 101] width 708 height 443
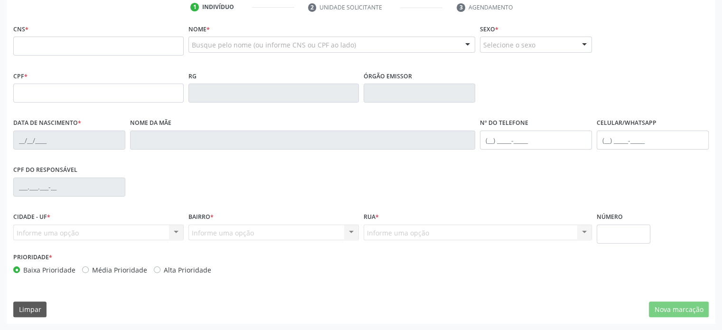
click at [365, 265] on div "Prioridade * Baixa Prioridade Média Prioridade Alta Prioridade" at bounding box center [361, 265] width 700 height 31
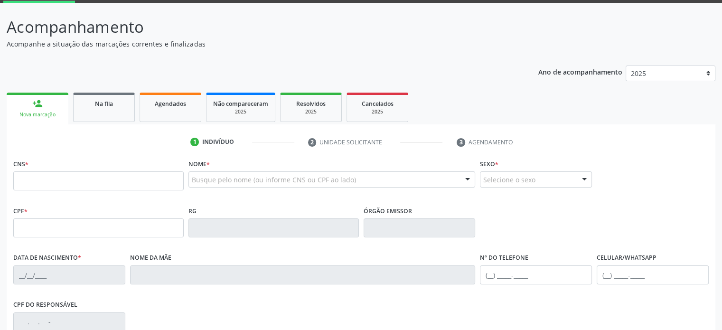
scroll to position [0, 0]
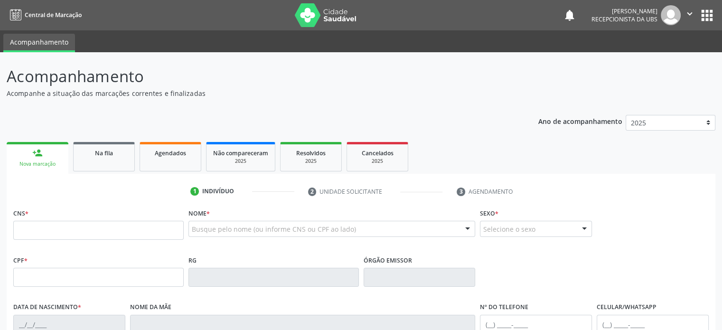
drag, startPoint x: 220, startPoint y: 269, endPoint x: 3, endPoint y: 71, distance: 293.8
click at [3, 71] on div "Acompanhamento Acompanhe a situação das marcações correntes e finalizadas Relat…" at bounding box center [361, 283] width 722 height 462
click at [285, 94] on p "Acompanhe a situação das marcações correntes e finalizadas" at bounding box center [255, 93] width 496 height 10
click at [28, 158] on link "person_add Nova marcação" at bounding box center [38, 158] width 62 height 32
click at [34, 238] on input "text" at bounding box center [98, 230] width 170 height 19
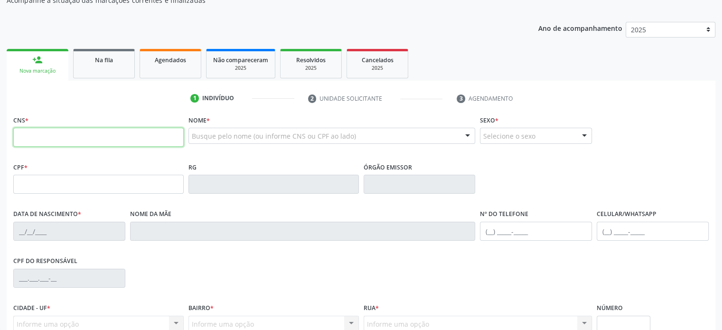
scroll to position [95, 0]
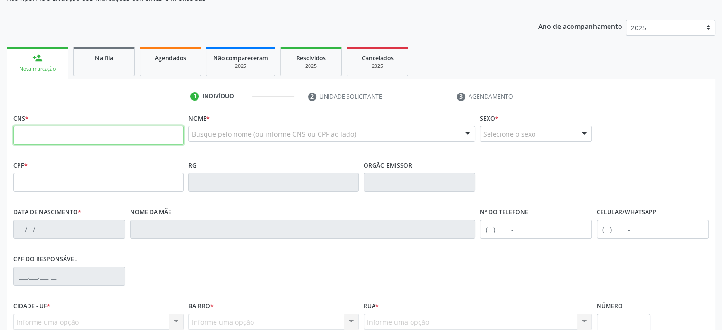
click at [57, 132] on input "text" at bounding box center [98, 135] width 170 height 19
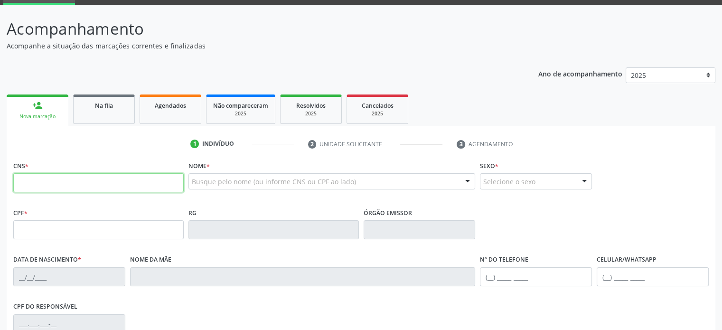
scroll to position [0, 0]
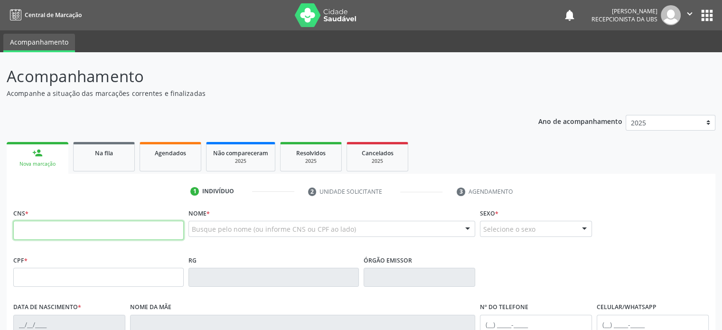
click at [690, 15] on icon "" at bounding box center [689, 14] width 10 height 10
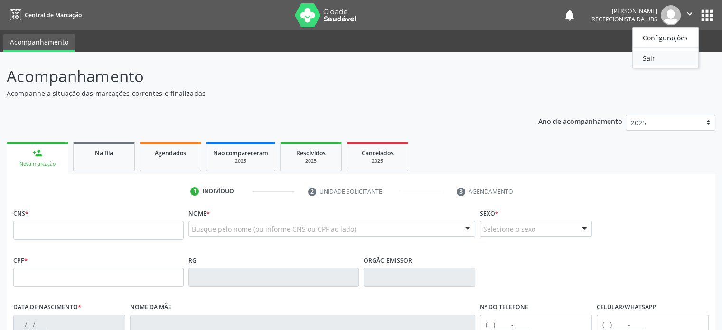
click at [666, 56] on link "Sair" at bounding box center [664, 57] width 65 height 13
